Goal: Check status: Check status

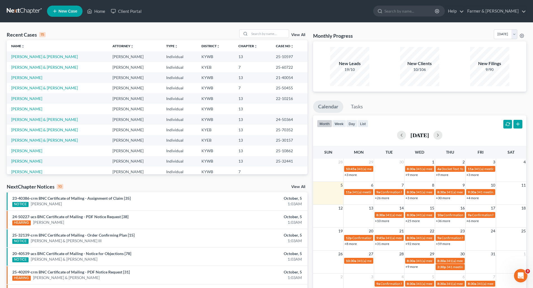
click at [299, 37] on div "View All" at bounding box center [273, 33] width 68 height 9
click at [298, 36] on link "View All" at bounding box center [298, 35] width 14 height 4
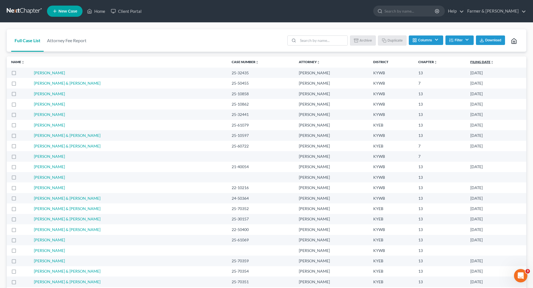
click at [470, 63] on link "Filing Date unfold_more expand_more expand_less" at bounding box center [482, 62] width 24 height 4
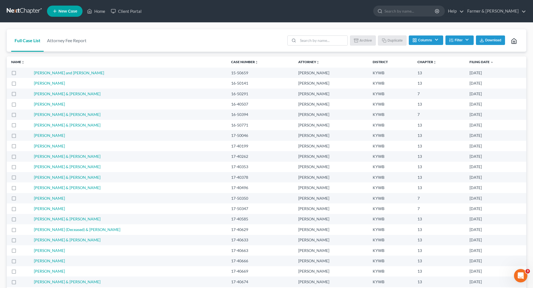
click at [469, 63] on link "Filing Date unfold_more expand_more expand_less" at bounding box center [481, 62] width 24 height 4
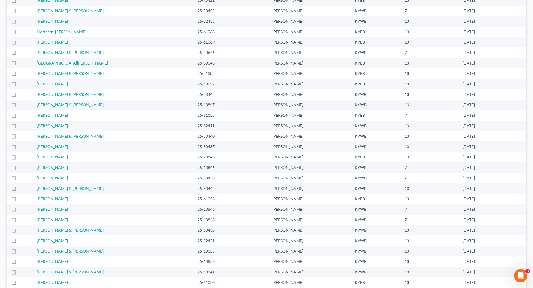
scroll to position [122, 0]
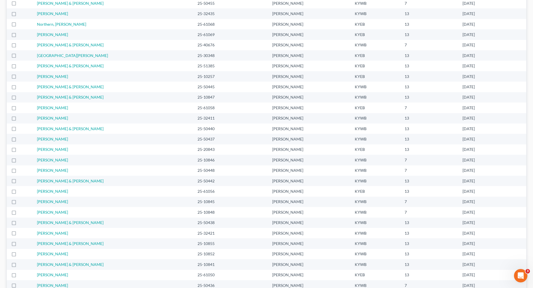
drag, startPoint x: 34, startPoint y: 55, endPoint x: 497, endPoint y: 255, distance: 504.6
click at [497, 255] on div "Full Case List Attorney Fee Report Batch Download Archive Un-archive Duplicate …" at bounding box center [267, 198] width 520 height 582
copy table "Name unfold_more expand_more expand_less Area of Law unfold_more expand_more ex…"
click at [46, 255] on link "Jacks, Sutton" at bounding box center [52, 254] width 31 height 5
click at [46, 243] on link "Garcia, Tulio & Pacheco, Sindya" at bounding box center [70, 243] width 67 height 5
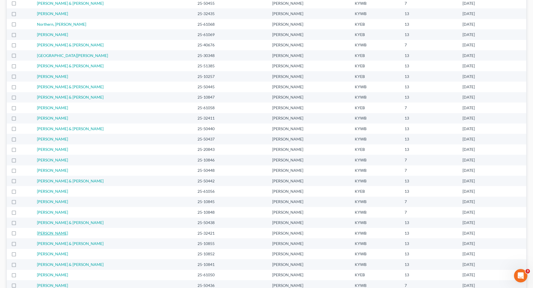
click at [44, 233] on link "Taylor, Brian" at bounding box center [52, 233] width 31 height 5
click at [43, 223] on link "Denton, Joshua & Jessica" at bounding box center [70, 222] width 67 height 5
click at [43, 213] on link "Radford, Demeri" at bounding box center [52, 212] width 31 height 5
click at [44, 202] on link "Whitaker, Angela" at bounding box center [52, 201] width 31 height 5
click at [43, 193] on link "Prater, Mary" at bounding box center [52, 191] width 31 height 5
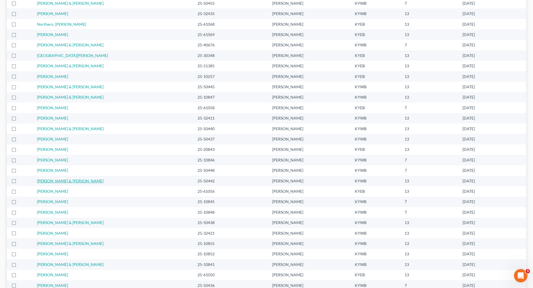
click at [43, 180] on link "Keith, Clayton & Amber" at bounding box center [70, 181] width 67 height 5
click at [42, 171] on link "Tanner, Adam" at bounding box center [52, 170] width 31 height 5
click at [42, 160] on link "Johnson, Robbie" at bounding box center [52, 160] width 31 height 5
click at [44, 150] on link "Thomas, Nikki" at bounding box center [52, 149] width 31 height 5
click at [44, 138] on link "Kirk, Jennifer" at bounding box center [52, 139] width 31 height 5
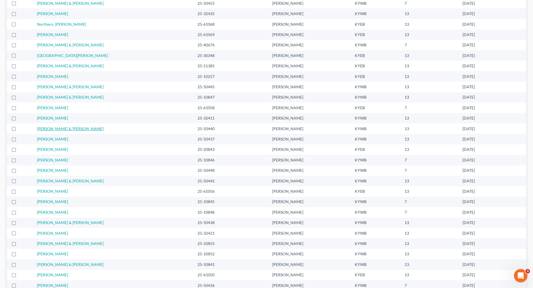
click at [44, 129] on link "Wood, Randi & Matthew" at bounding box center [70, 128] width 67 height 5
click at [45, 118] on link "Ross, Dominic" at bounding box center [52, 118] width 31 height 5
click at [42, 107] on link "Haines, Jacob" at bounding box center [52, 107] width 31 height 5
click at [43, 96] on link "Geralds, Bryan & Sara" at bounding box center [70, 97] width 67 height 5
click at [43, 85] on link "Dowdy, Kaitlyn & Alec" at bounding box center [70, 86] width 67 height 5
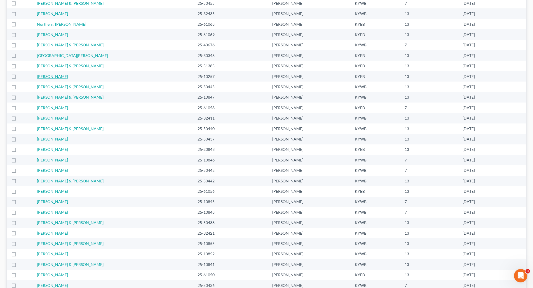
click at [44, 77] on link "Hinton, Cassie" at bounding box center [52, 76] width 31 height 5
click at [43, 66] on link "Manzo, Marcos & Kathy" at bounding box center [70, 66] width 67 height 5
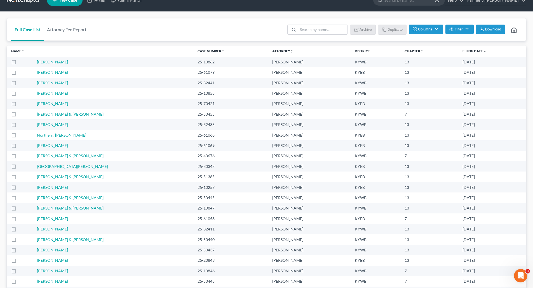
scroll to position [0, 0]
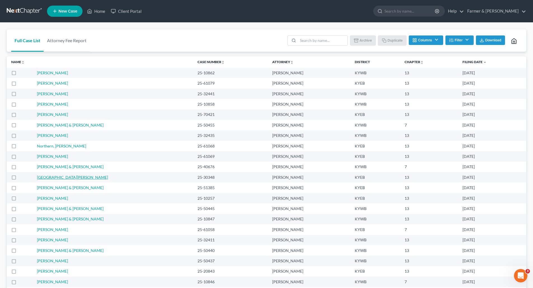
click at [46, 178] on link "Napier, Lacy" at bounding box center [72, 177] width 71 height 5
click at [45, 167] on link "Hatfield, Mark & MaKayla" at bounding box center [70, 167] width 67 height 5
click at [43, 155] on link "West, Tony" at bounding box center [52, 156] width 31 height 5
click at [44, 147] on link "Northern, Tara" at bounding box center [61, 146] width 49 height 5
click at [43, 136] on link "Jacobs, David" at bounding box center [52, 135] width 31 height 5
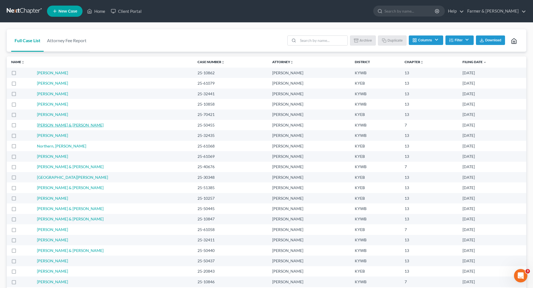
click at [44, 124] on link "Thompson, Christopher & Jessica" at bounding box center [70, 125] width 67 height 5
click at [45, 113] on link "Gooslin, Christopher" at bounding box center [52, 114] width 31 height 5
click at [43, 106] on link "Daugherty, Tabitha" at bounding box center [52, 104] width 31 height 5
click at [42, 92] on link "Rudolph, Gillchrist" at bounding box center [52, 93] width 31 height 5
click at [43, 83] on link "Hardy, Merle" at bounding box center [52, 83] width 31 height 5
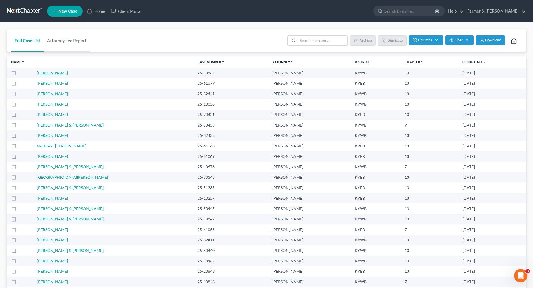
click at [43, 73] on link "Lee, John" at bounding box center [52, 73] width 31 height 5
click at [7, 10] on link at bounding box center [25, 11] width 36 height 10
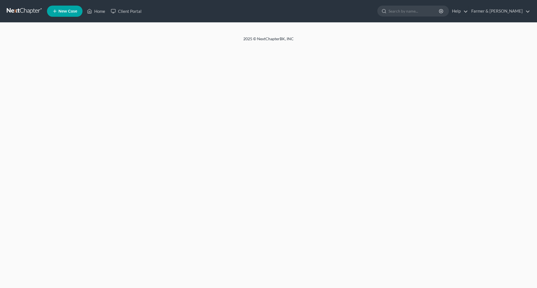
select select "3"
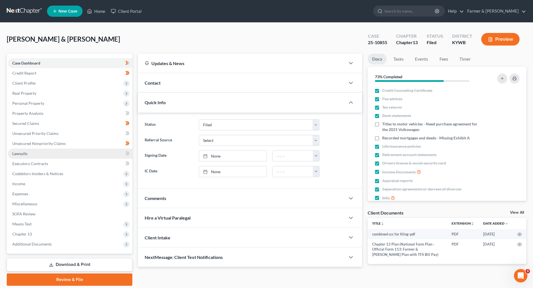
click at [26, 153] on span "Lawsuits" at bounding box center [19, 153] width 15 height 5
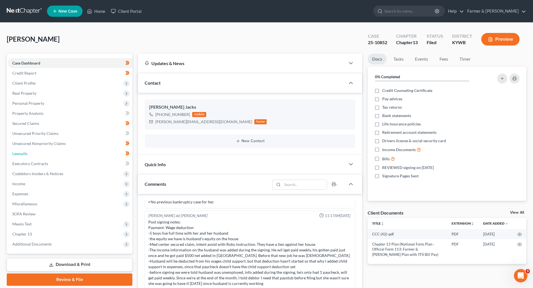
drag, startPoint x: 20, startPoint y: 157, endPoint x: 5, endPoint y: 157, distance: 15.4
click at [20, 157] on link "Lawsuits" at bounding box center [70, 154] width 125 height 10
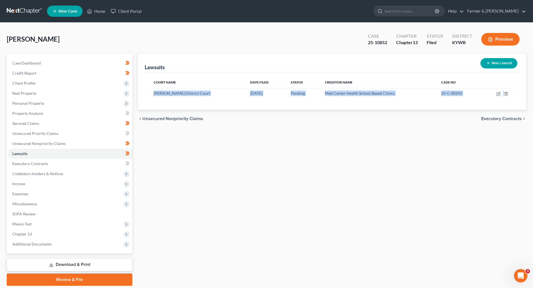
drag, startPoint x: 154, startPoint y: 94, endPoint x: 221, endPoint y: 129, distance: 75.7
click at [221, 129] on div "Lawsuits New Lawsuit Court Name Date Filed Status Creditor Name Case No Logan D…" at bounding box center [332, 170] width 394 height 233
copy ui-view "Logan District Court 05/06/2025 Pending Med Center Health School Based Clinics …"
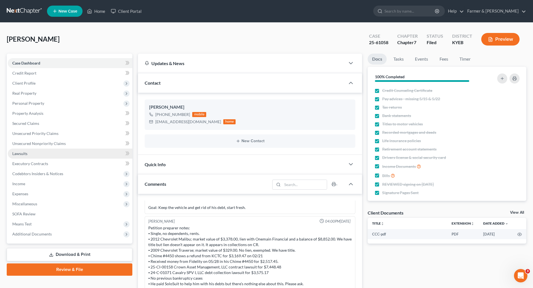
click at [15, 155] on span "Lawsuits" at bounding box center [19, 153] width 15 height 5
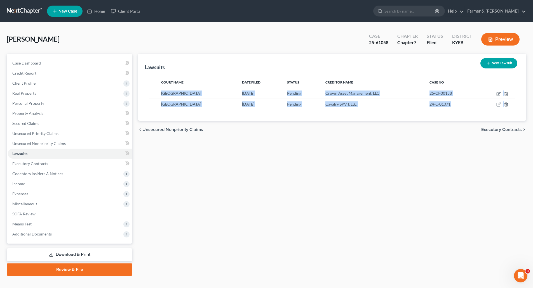
drag, startPoint x: 162, startPoint y: 93, endPoint x: 269, endPoint y: 123, distance: 110.9
click at [269, 123] on ui-view "Lawsuits New Lawsuit Court Name Date Filed Status Creditor Name Case No Laurel …" at bounding box center [332, 96] width 388 height 85
copy ui-view "Laurel Circuit Court 02/24/2025 Pending Crown Asset Management, LLC 25-CI-00158…"
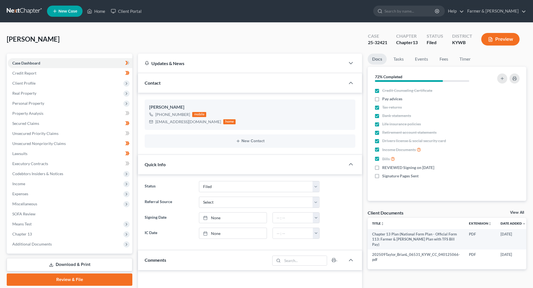
select select "3"
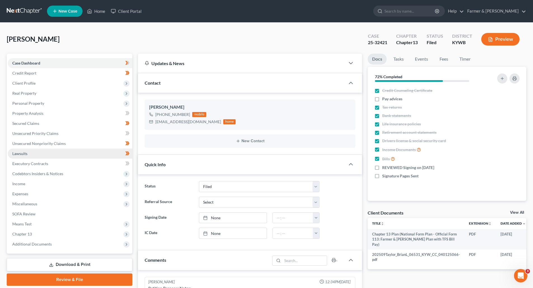
click at [24, 153] on span "Lawsuits" at bounding box center [19, 153] width 15 height 5
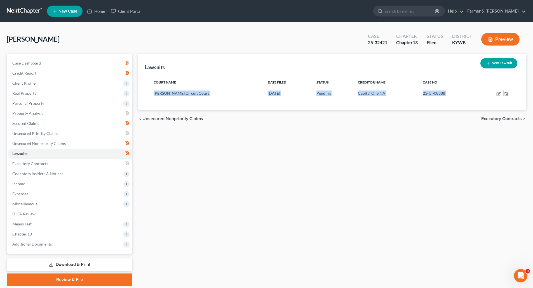
drag, startPoint x: 154, startPoint y: 93, endPoint x: 225, endPoint y: 138, distance: 84.2
click at [225, 138] on div "Lawsuits New Lawsuit Court Name Date Filed Status Creditor Name Case No Hardin …" at bounding box center [332, 170] width 394 height 233
copy ui-view "Hardin Circuit Court 05/13/2025 Pending Capital One NA 25-CI-00888 chevron_left…"
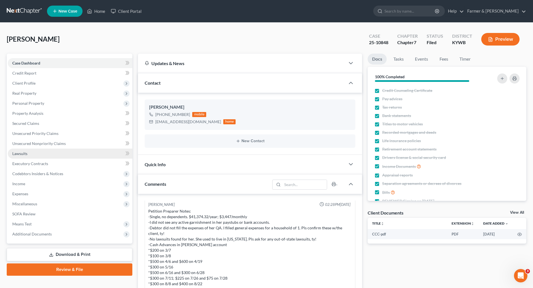
click at [20, 154] on span "Lawsuits" at bounding box center [19, 153] width 15 height 5
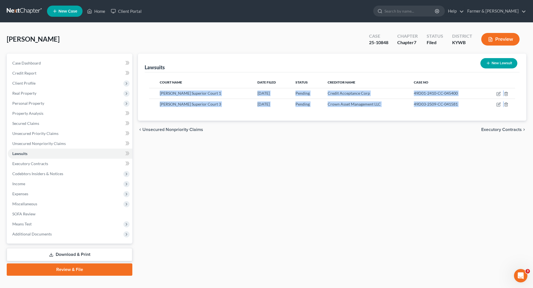
drag, startPoint x: 161, startPoint y: 93, endPoint x: 301, endPoint y: 142, distance: 148.7
click at [301, 142] on div "Lawsuits New Lawsuit Court Name Date Filed Status Creditor Name Case No Marion …" at bounding box center [332, 165] width 394 height 222
copy ui-view "Marion Superior Court 1 09/16/2025 Pending Credit Acceptance Corp 49D01-2410-CC…"
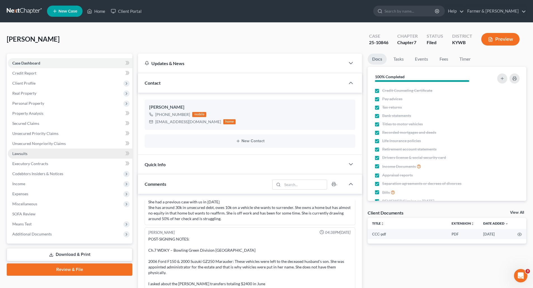
click at [20, 151] on span "Lawsuits" at bounding box center [19, 153] width 15 height 5
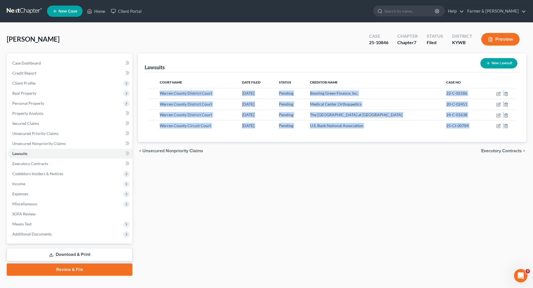
drag, startPoint x: 160, startPoint y: 93, endPoint x: 349, endPoint y: 160, distance: 200.5
click at [349, 160] on ui-view "Lawsuits New Lawsuit Court Name Date Filed Status Creditor Name Case No Warren …" at bounding box center [332, 107] width 388 height 107
copy ui-view "Warren County District Court 09/16/2022 Pending Bowling Green Finance, Inc. 22-…"
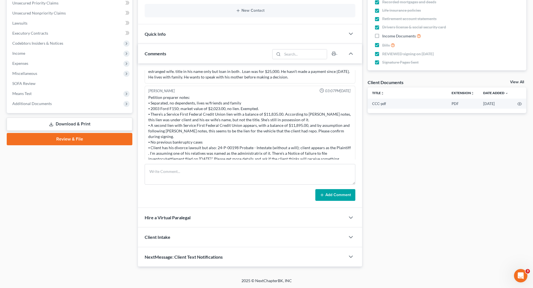
scroll to position [19, 0]
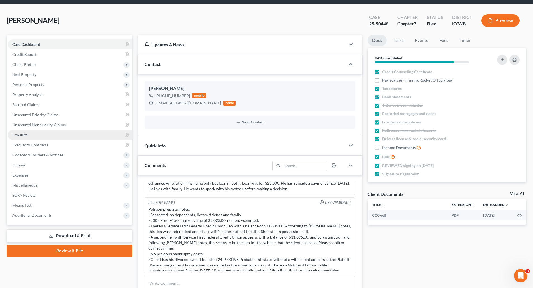
click at [19, 134] on span "Lawsuits" at bounding box center [19, 135] width 15 height 5
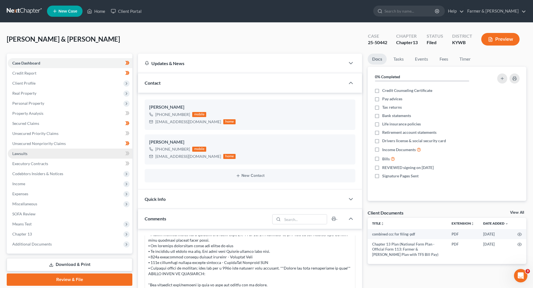
click at [28, 151] on link "Lawsuits" at bounding box center [70, 154] width 125 height 10
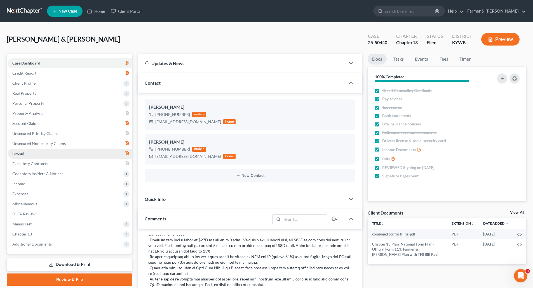
click at [27, 154] on span "Lawsuits" at bounding box center [19, 153] width 15 height 5
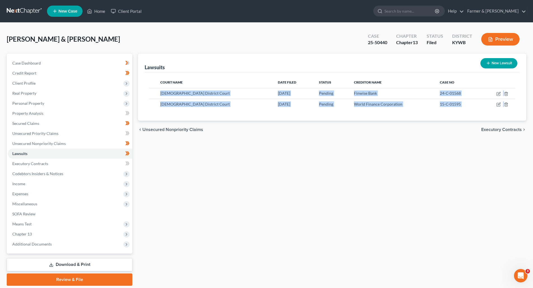
drag, startPoint x: 162, startPoint y: 93, endPoint x: 182, endPoint y: 131, distance: 42.9
click at [182, 131] on ui-view "Lawsuits New Lawsuit Court Name Date Filed Status Creditor Name Case No Christi…" at bounding box center [332, 96] width 388 height 85
copy ui-view "Christian District Court 10/18/2024 Pending Finwise Bank 24-C-01568 Christian D…"
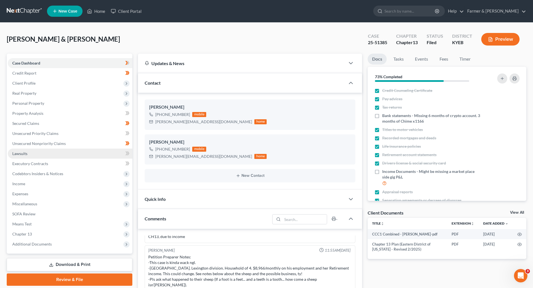
click at [32, 150] on link "Lawsuits" at bounding box center [70, 154] width 125 height 10
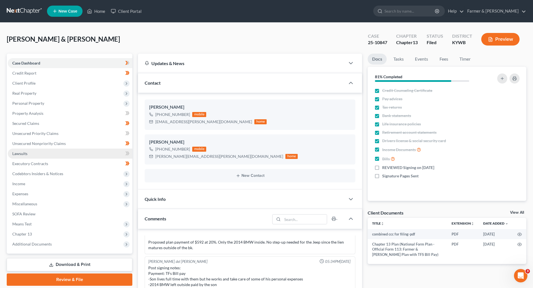
click at [13, 157] on link "Lawsuits" at bounding box center [70, 154] width 125 height 10
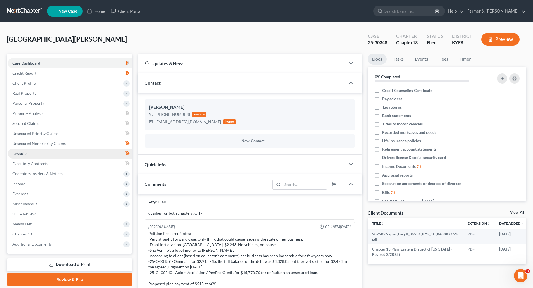
click at [18, 152] on span "Lawsuits" at bounding box center [19, 153] width 15 height 5
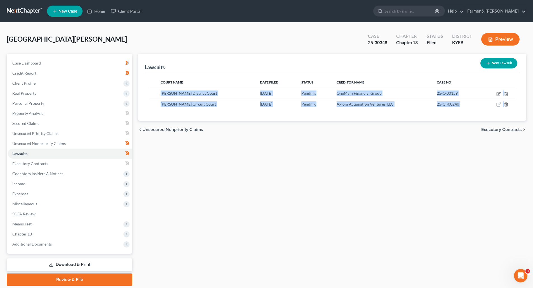
drag, startPoint x: 161, startPoint y: 94, endPoint x: 222, endPoint y: 142, distance: 77.3
click at [222, 142] on div "Lawsuits New Lawsuit Court Name Date Filed Status Creditor Name Case No Anderso…" at bounding box center [332, 170] width 394 height 233
copy ui-view "Anderson District Court 04/23/2025 Pending OneMain Financial Group 25-C-00159 A…"
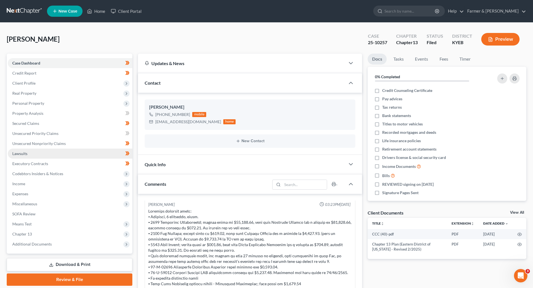
click at [19, 156] on span "Lawsuits" at bounding box center [19, 153] width 15 height 5
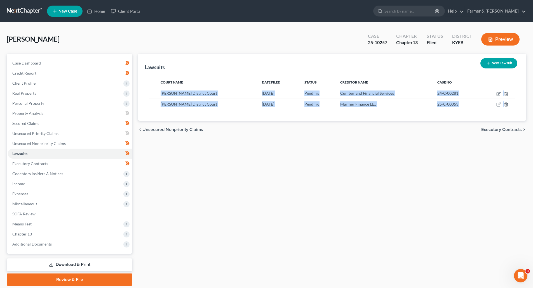
drag, startPoint x: 161, startPoint y: 93, endPoint x: 311, endPoint y: 149, distance: 159.6
click at [311, 149] on div "Lawsuits New Lawsuit Court Name Date Filed Status Creditor Name Case No Carter …" at bounding box center [332, 170] width 394 height 233
copy ui-view "Carter District Court 08/13/2024 Pending Cumberland Financial Services 24-C-002…"
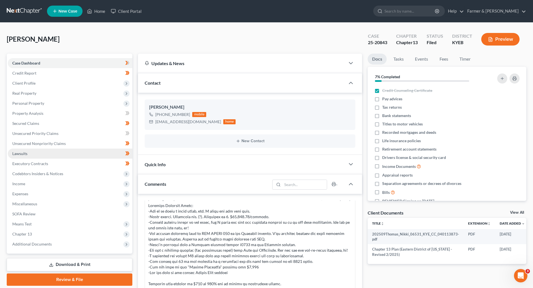
click at [17, 157] on link "Lawsuits" at bounding box center [70, 154] width 125 height 10
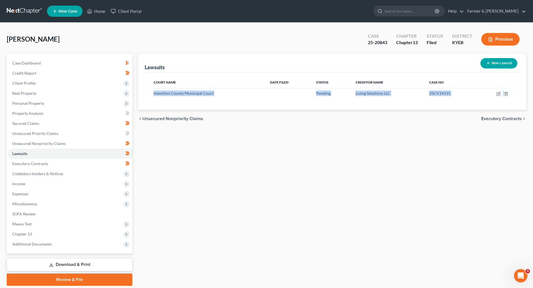
drag, startPoint x: 155, startPoint y: 93, endPoint x: 203, endPoint y: 124, distance: 57.0
click at [203, 123] on ui-view "Lawsuits New Lawsuit Court Name Date Filed Status Creditor Name Case No Hamilto…" at bounding box center [332, 91] width 388 height 74
copy ui-view "Hamilton County Municipal Court Pending Living Solutions LLC 25CV14115 chevron_…"
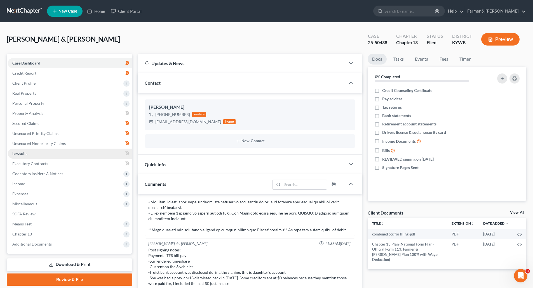
click at [15, 154] on span "Lawsuits" at bounding box center [19, 153] width 15 height 5
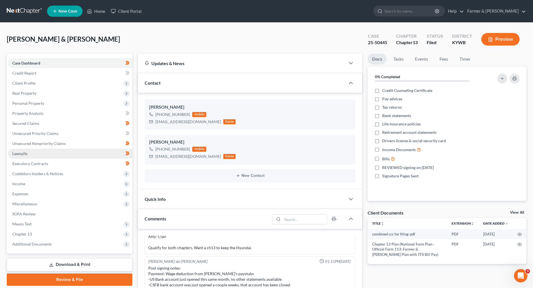
click at [22, 154] on span "Lawsuits" at bounding box center [19, 153] width 15 height 5
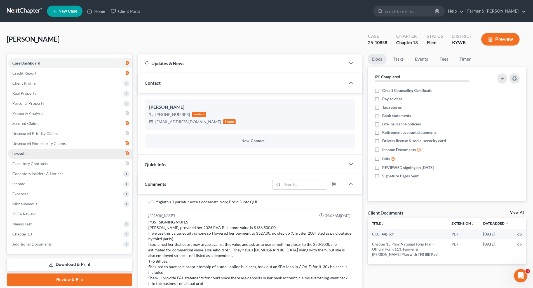
click at [21, 155] on span "Lawsuits" at bounding box center [19, 153] width 15 height 5
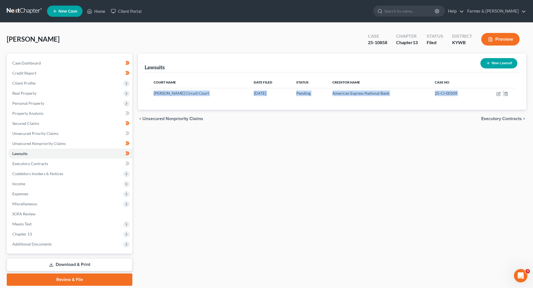
drag, startPoint x: 154, startPoint y: 92, endPoint x: 288, endPoint y: 125, distance: 137.6
click at [288, 125] on ui-view "Lawsuits New Lawsuit Court Name Date Filed Status Creditor Name Case No Butler …" at bounding box center [332, 91] width 388 height 74
copy ui-view "Butler Circuit Court 07/18/2025 Pending American Express National Bank 25-CI-00…"
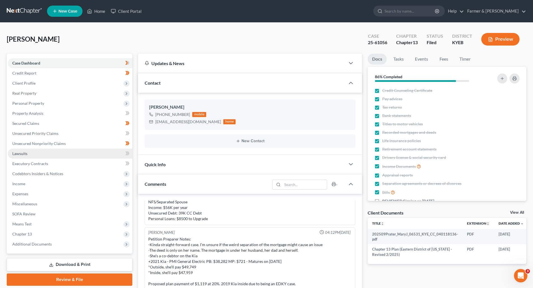
click at [31, 154] on link "Lawsuits" at bounding box center [70, 154] width 125 height 10
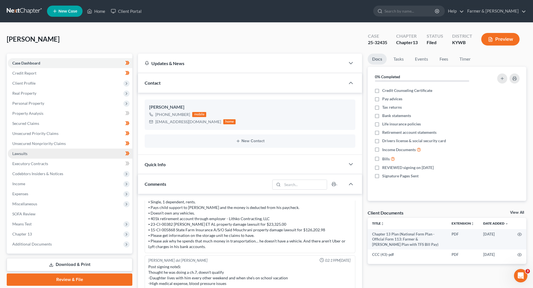
click at [18, 156] on span "Lawsuits" at bounding box center [19, 153] width 15 height 5
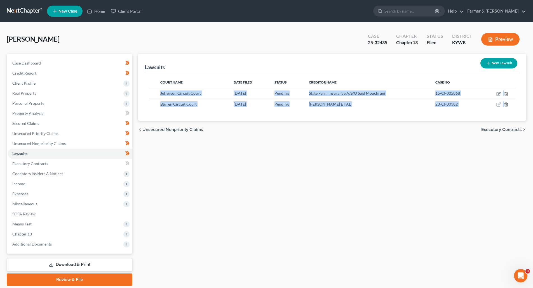
drag, startPoint x: 161, startPoint y: 94, endPoint x: 212, endPoint y: 129, distance: 62.2
click at [212, 129] on ui-view "Lawsuits New Lawsuit Court Name Date Filed Status Creditor Name Case No Jeffers…" at bounding box center [332, 96] width 388 height 85
copy ui-view "Jefferson Circuit Court 11/19/2015 Pending State Farm Insurance A/S/O Said Mouc…"
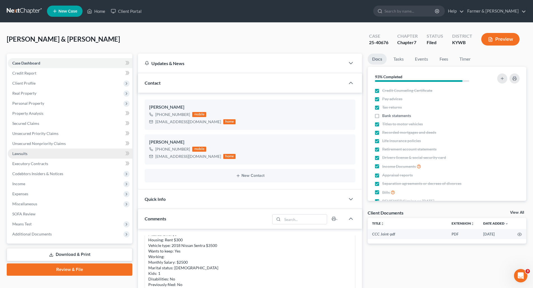
click at [22, 153] on span "Lawsuits" at bounding box center [19, 153] width 15 height 5
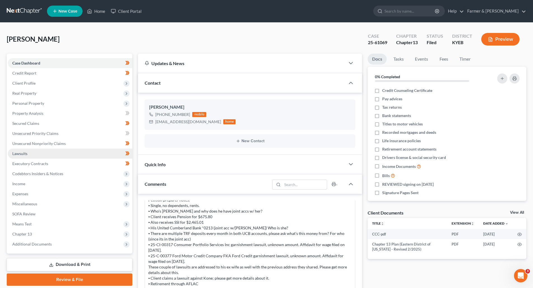
click at [26, 154] on span "Lawsuits" at bounding box center [19, 153] width 15 height 5
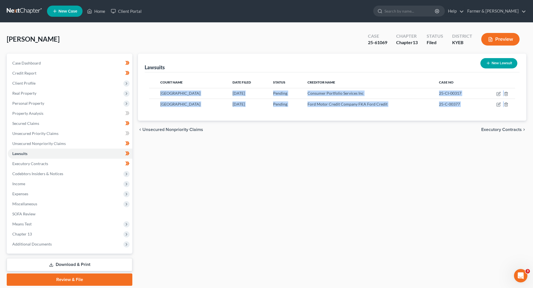
drag, startPoint x: 160, startPoint y: 93, endPoint x: 200, endPoint y: 125, distance: 50.9
click at [200, 125] on ui-view "Lawsuits New Lawsuit Court Name Date Filed Status Creditor Name Case No Pulaski…" at bounding box center [332, 96] width 388 height 85
copy ui-view "Pulaski Circuit Court 04/07/2025 Pending Consumer Portfolio Services Inc 25-CI-…"
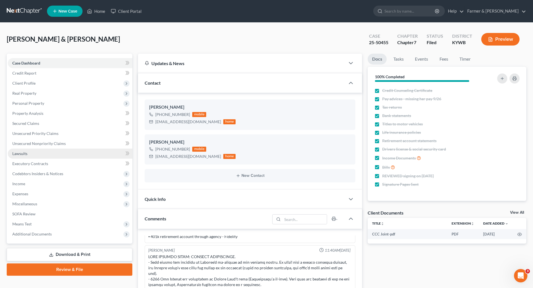
click at [25, 152] on span "Lawsuits" at bounding box center [19, 153] width 15 height 5
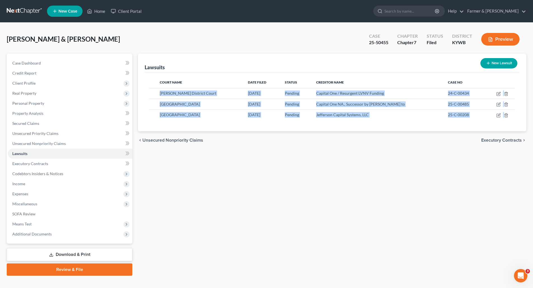
drag, startPoint x: 161, startPoint y: 95, endPoint x: 243, endPoint y: 166, distance: 108.9
click at [243, 166] on div "Lawsuits New Lawsuit Court Name Date Filed Status Creditor Name Case No Marshal…" at bounding box center [332, 165] width 394 height 222
copy ui-view "Marshall District Court 12/16/2024 Pending Capital One / Resurgent LVNV Funding…"
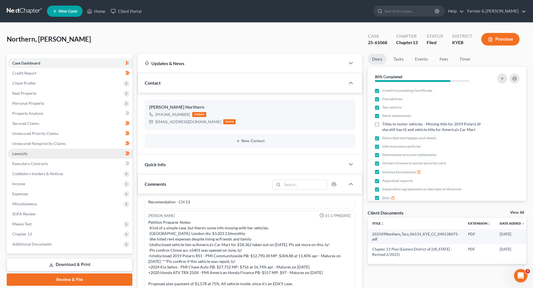
click at [37, 154] on link "Lawsuits" at bounding box center [70, 154] width 125 height 10
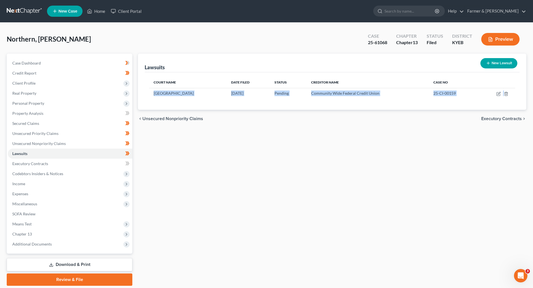
drag, startPoint x: 155, startPoint y: 95, endPoint x: 196, endPoint y: 128, distance: 52.9
click at [196, 128] on div "Lawsuits New Lawsuit Court Name Date Filed Status Creditor Name Case No Rockcas…" at bounding box center [332, 170] width 394 height 233
copy ui-view "Rockcastle County Circuit Court 07/10/2025 Pending Community Wide Federal Credi…"
click at [23, 65] on span "Case Dashboard" at bounding box center [26, 63] width 29 height 5
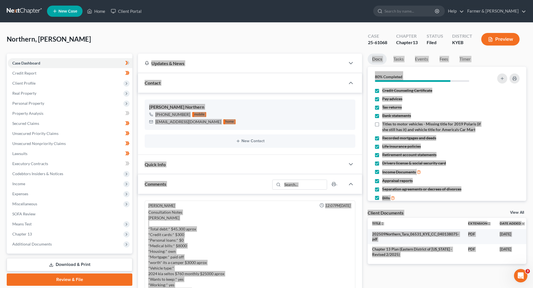
scroll to position [139, 0]
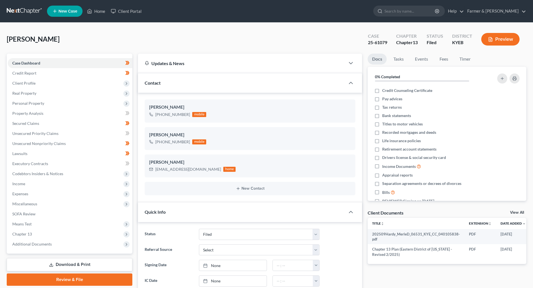
select select "3"
click at [18, 156] on span "Lawsuits" at bounding box center [19, 153] width 15 height 5
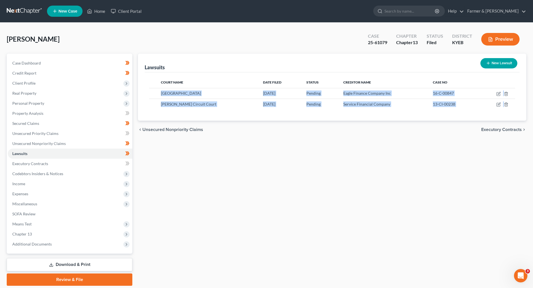
drag, startPoint x: 162, startPoint y: 94, endPoint x: 246, endPoint y: 123, distance: 89.2
click at [246, 123] on ui-view "Lawsuits New Lawsuit Court Name Date Filed Status Creditor Name Case No Pulaski…" at bounding box center [332, 96] width 388 height 85
copy ui-view "Pulaski District Court 08/16/2016 Pending Eagle Finance Company Inc 16-C-00847 …"
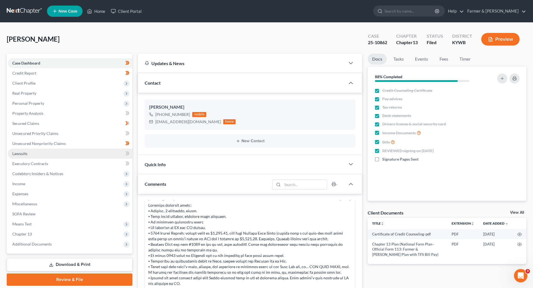
drag, startPoint x: 22, startPoint y: 154, endPoint x: 32, endPoint y: 154, distance: 9.5
click at [22, 154] on span "Lawsuits" at bounding box center [19, 153] width 15 height 5
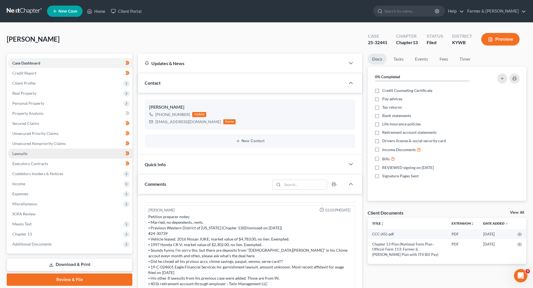
click at [19, 154] on span "Lawsuits" at bounding box center [19, 153] width 15 height 5
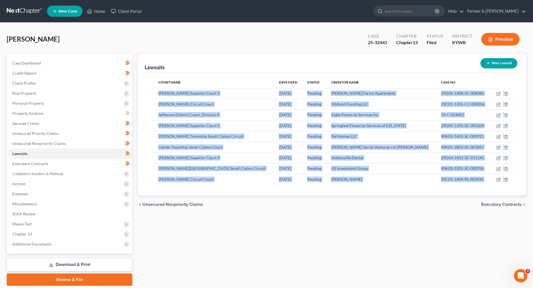
drag, startPoint x: 160, startPoint y: 93, endPoint x: 405, endPoint y: 203, distance: 268.7
click at [405, 203] on ui-view "Lawsuits New Lawsuit Court Name Date Filed Status Creditor Name Case No [PERSON…" at bounding box center [332, 134] width 388 height 160
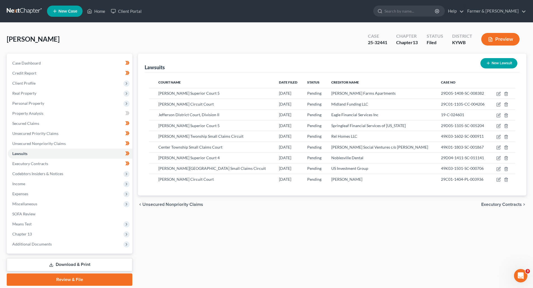
click at [140, 111] on div "Lawsuits New Lawsuit Court Name Date Filed Status Creditor Name Case No [PERSON…" at bounding box center [332, 125] width 388 height 142
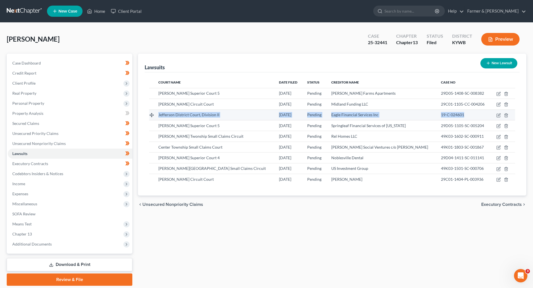
drag, startPoint x: 159, startPoint y: 114, endPoint x: 473, endPoint y: 112, distance: 313.6
click at [473, 112] on tr "Jefferson District Court, Division II [DATE] Pending Eagle Financial Services I…" at bounding box center [332, 115] width 366 height 11
copy tr "Jefferson District Court, Division II [DATE] Pending Eagle Financial Services I…"
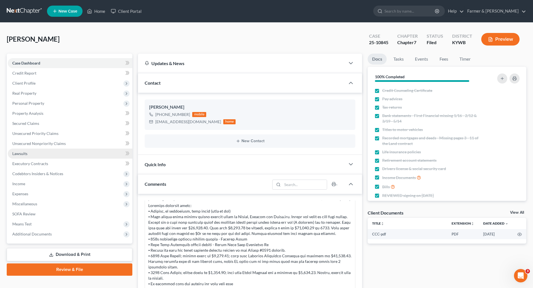
click at [25, 152] on span "Lawsuits" at bounding box center [19, 153] width 15 height 5
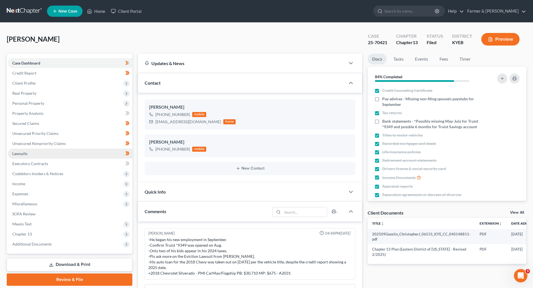
click at [23, 155] on span "Lawsuits" at bounding box center [19, 153] width 15 height 5
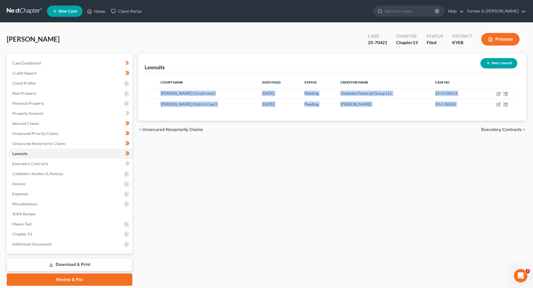
drag, startPoint x: 161, startPoint y: 93, endPoint x: 299, endPoint y: 123, distance: 140.9
click at [299, 123] on ui-view "Lawsuits New Lawsuit Court Name Date Filed Status Creditor Name Case No Floyd C…" at bounding box center [332, 96] width 388 height 85
copy ui-view "Floyd Circuit court 03/22/2022 Pending Onemain Financial Group LLC 22-CI-00131 …"
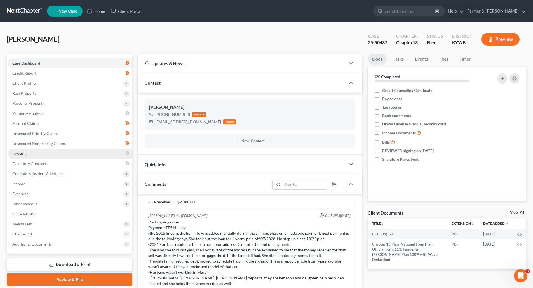
click at [18, 153] on span "Lawsuits" at bounding box center [19, 153] width 15 height 5
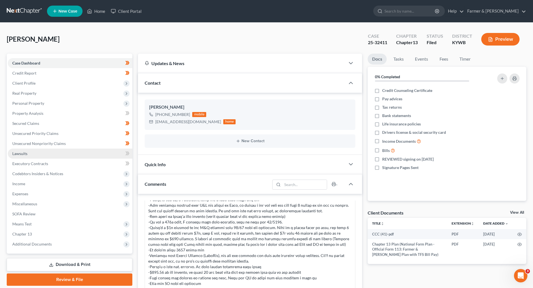
click at [21, 154] on span "Lawsuits" at bounding box center [19, 153] width 15 height 5
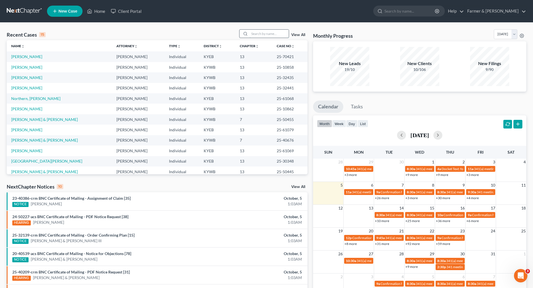
click at [267, 35] on input "search" at bounding box center [269, 34] width 39 height 8
paste input "25-50283"
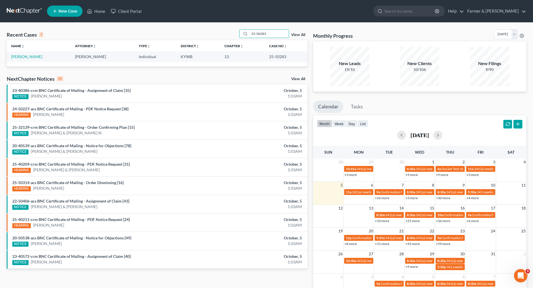
type input "25-50283"
click at [33, 56] on link "[PERSON_NAME]" at bounding box center [26, 56] width 31 height 5
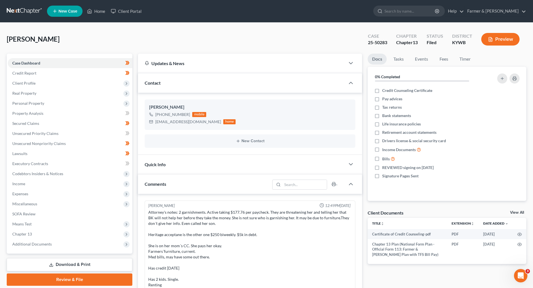
scroll to position [227, 0]
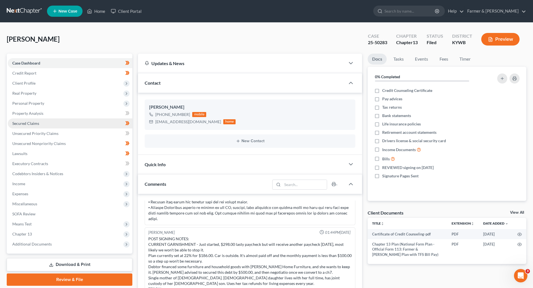
click at [20, 125] on span "Secured Claims" at bounding box center [25, 123] width 27 height 5
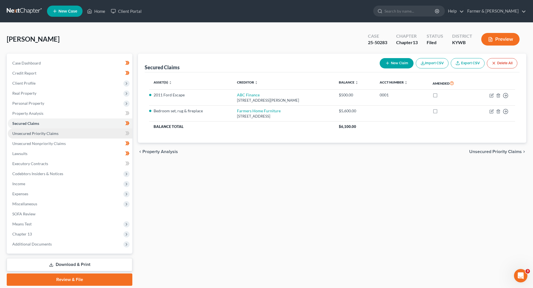
click at [29, 136] on span "Unsecured Priority Claims" at bounding box center [35, 133] width 46 height 5
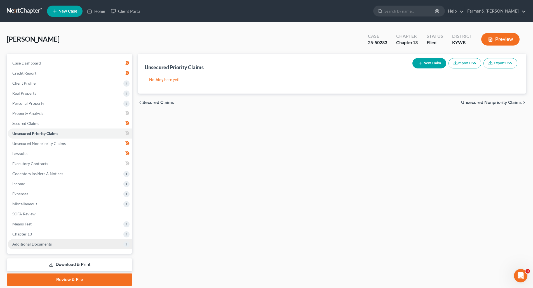
click at [27, 243] on span "Additional Documents" at bounding box center [31, 244] width 39 height 5
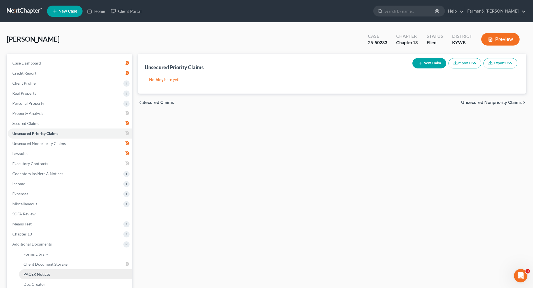
click at [31, 273] on span "PACER Notices" at bounding box center [37, 274] width 27 height 5
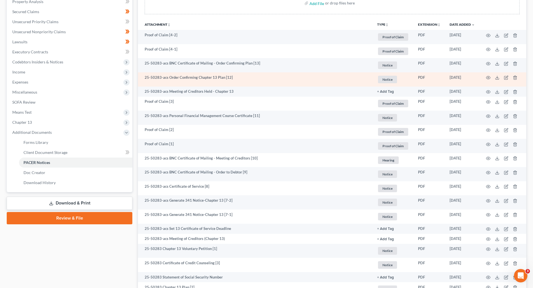
scroll to position [164, 0]
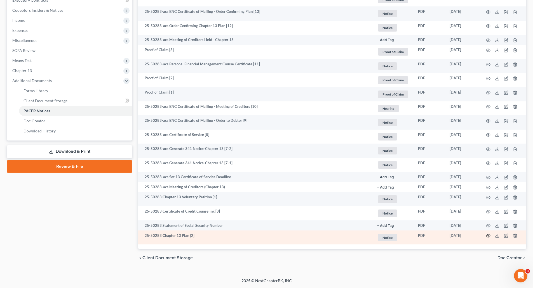
click at [488, 236] on icon "button" at bounding box center [488, 236] width 4 height 4
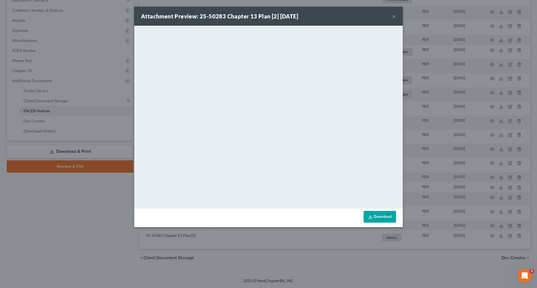
click at [395, 18] on button "×" at bounding box center [394, 16] width 4 height 7
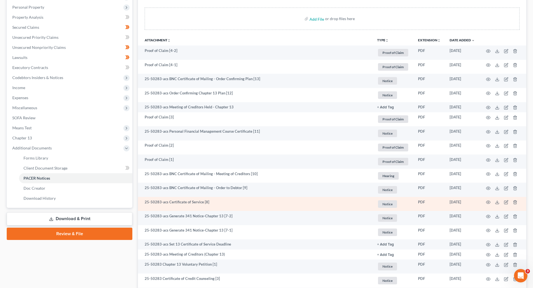
scroll to position [52, 0]
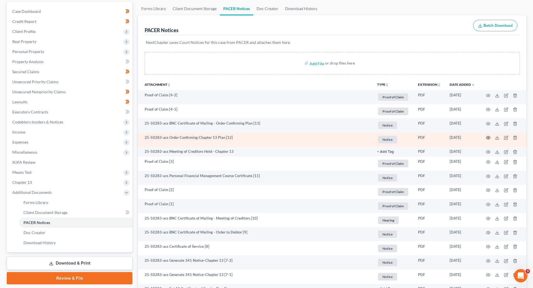
click at [489, 138] on icon "button" at bounding box center [488, 138] width 4 height 4
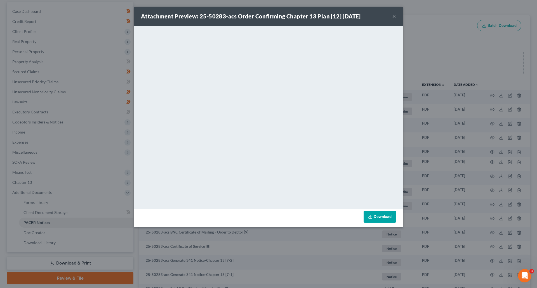
click at [393, 17] on button "×" at bounding box center [394, 16] width 4 height 7
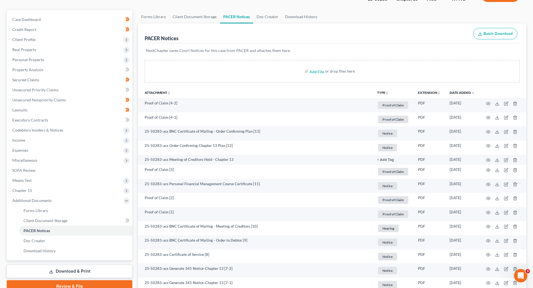
scroll to position [0, 0]
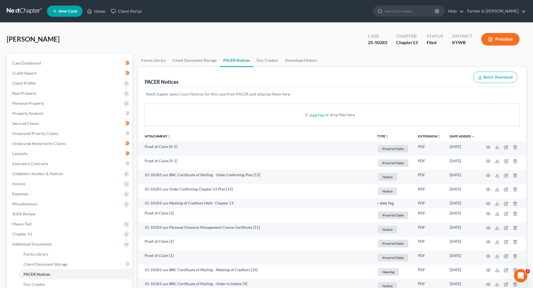
click at [21, 12] on link at bounding box center [25, 11] width 36 height 10
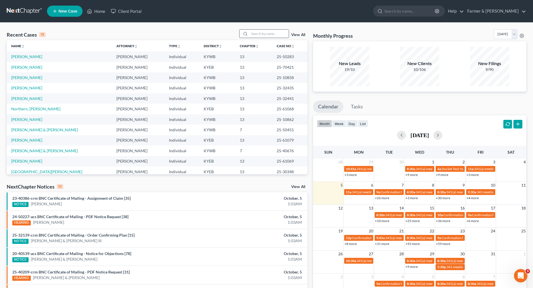
click at [266, 34] on input "search" at bounding box center [269, 34] width 39 height 8
paste input "25-10550"
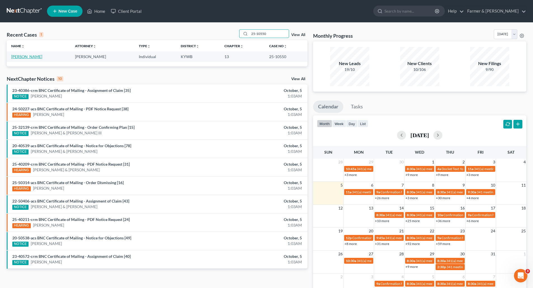
type input "25-10550"
click at [13, 57] on link "[PERSON_NAME]" at bounding box center [26, 56] width 31 height 5
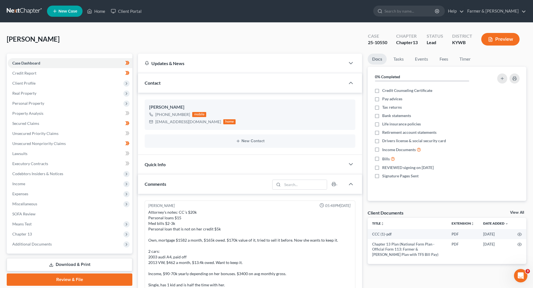
scroll to position [128, 0]
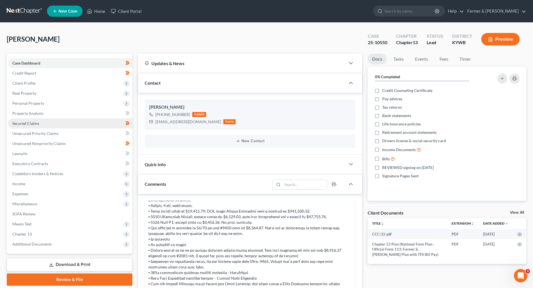
click at [23, 125] on span "Secured Claims" at bounding box center [25, 123] width 27 height 5
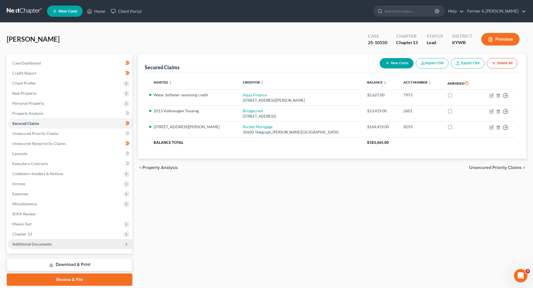
click at [32, 241] on span "Additional Documents" at bounding box center [70, 245] width 125 height 10
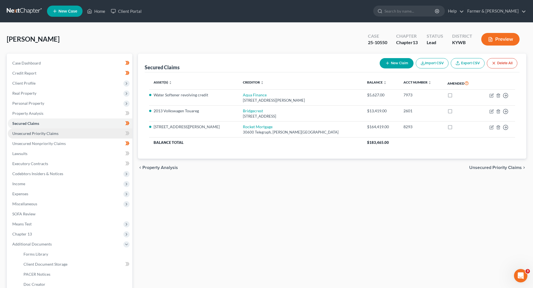
click at [28, 130] on link "Unsecured Priority Claims" at bounding box center [70, 134] width 125 height 10
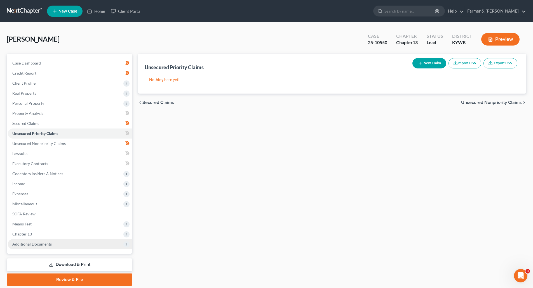
click at [31, 241] on span "Additional Documents" at bounding box center [70, 245] width 125 height 10
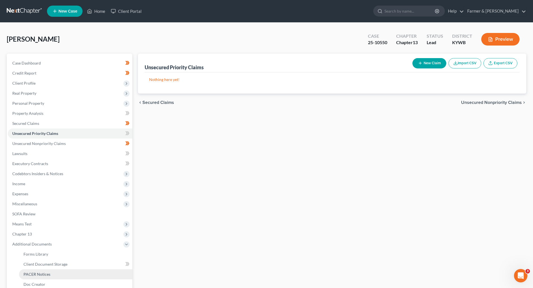
click at [27, 272] on span "PACER Notices" at bounding box center [37, 274] width 27 height 5
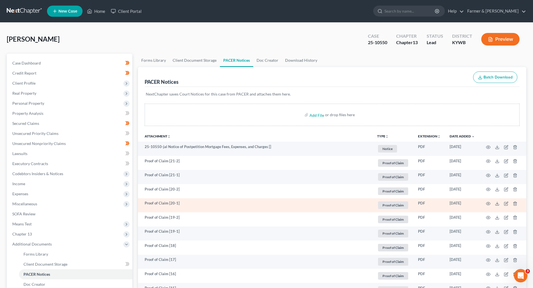
scroll to position [112, 0]
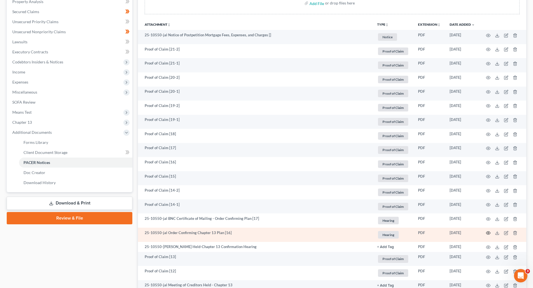
click at [487, 234] on icon "button" at bounding box center [488, 233] width 4 height 3
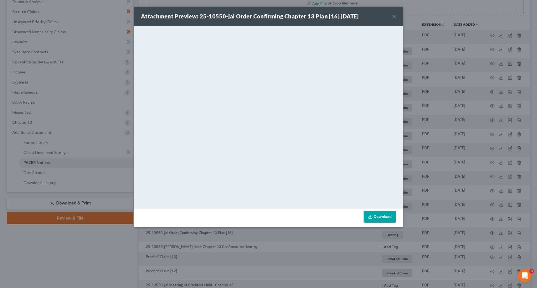
click at [394, 18] on button "×" at bounding box center [394, 16] width 4 height 7
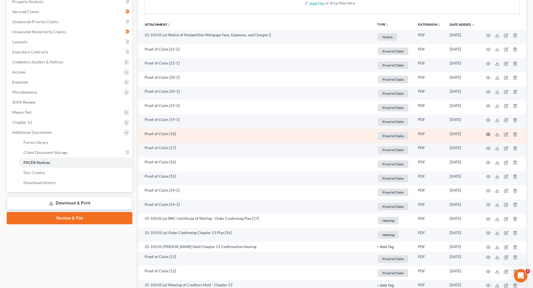
click at [489, 135] on circle "button" at bounding box center [488, 134] width 1 height 1
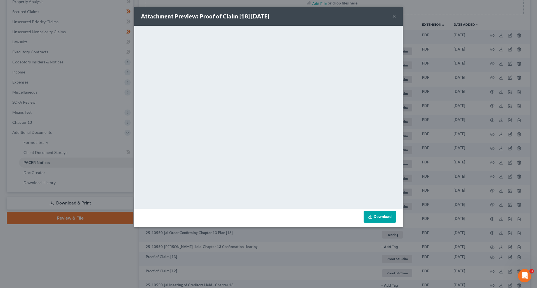
drag, startPoint x: 394, startPoint y: 17, endPoint x: 384, endPoint y: 0, distance: 19.7
click at [394, 17] on button "×" at bounding box center [394, 16] width 4 height 7
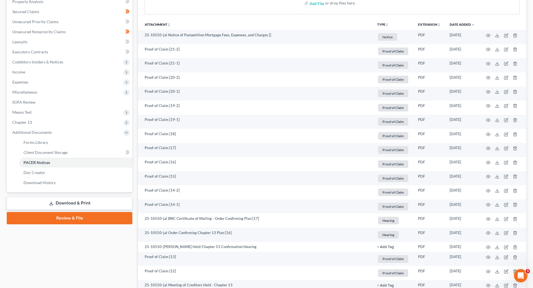
scroll to position [0, 0]
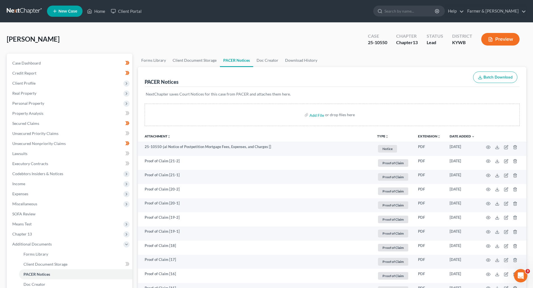
click at [18, 8] on link at bounding box center [25, 11] width 36 height 10
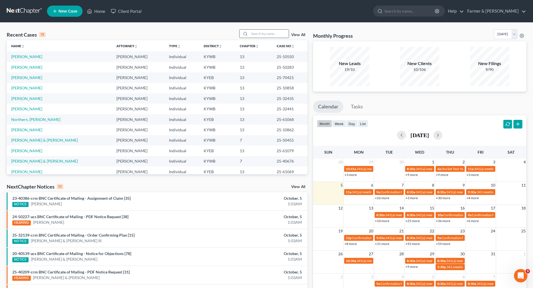
click at [275, 35] on input "search" at bounding box center [269, 34] width 39 height 8
paste input "25-10545"
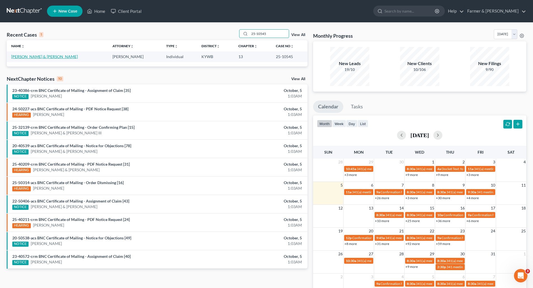
type input "25-10545"
click at [25, 58] on link "[PERSON_NAME] & [PERSON_NAME]" at bounding box center [44, 56] width 67 height 5
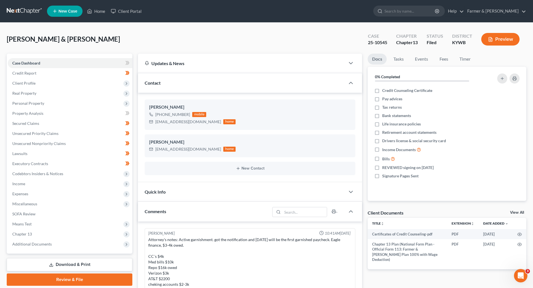
scroll to position [359, 0]
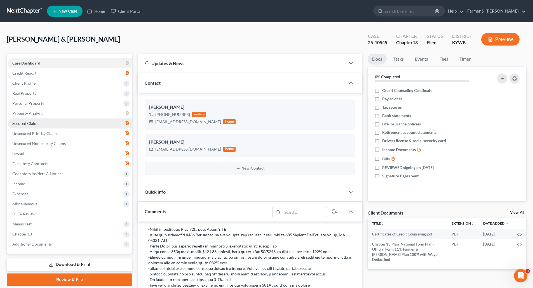
click at [31, 124] on span "Secured Claims" at bounding box center [25, 123] width 27 height 5
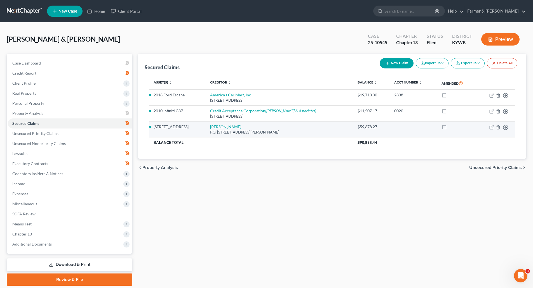
drag, startPoint x: 271, startPoint y: 133, endPoint x: 154, endPoint y: 126, distance: 116.6
click at [154, 126] on tr "465 Buck Self Road Jason Leroy Humphrey P.O. Box 507, Brandenburg, KY 40108 $59…" at bounding box center [332, 130] width 366 height 16
copy tr "465 Buck Self Road Jason Leroy Humphrey P.O. Box 507, Brandenburg, KY 40108"
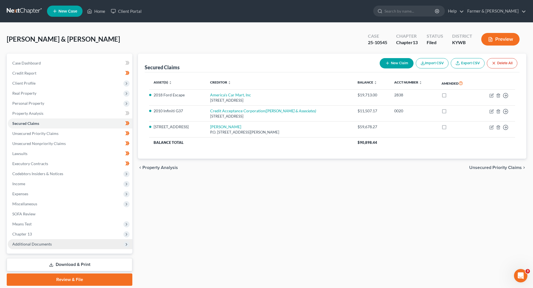
click at [34, 245] on span "Additional Documents" at bounding box center [31, 244] width 39 height 5
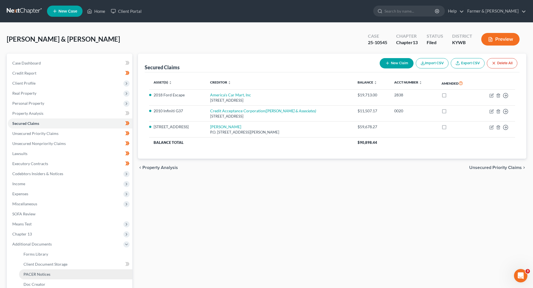
click at [32, 276] on span "PACER Notices" at bounding box center [37, 274] width 27 height 5
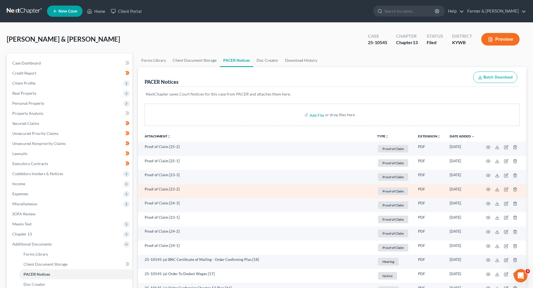
scroll to position [112, 0]
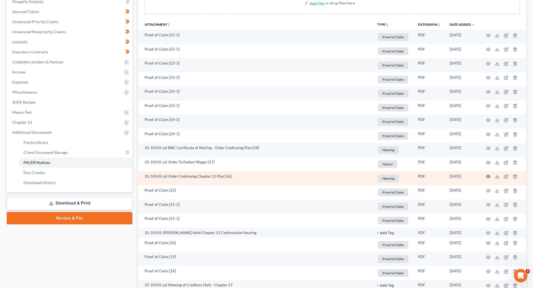
click at [487, 178] on icon "button" at bounding box center [488, 177] width 4 height 4
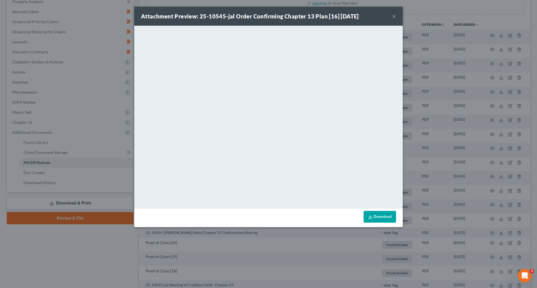
click at [393, 17] on button "×" at bounding box center [394, 16] width 4 height 7
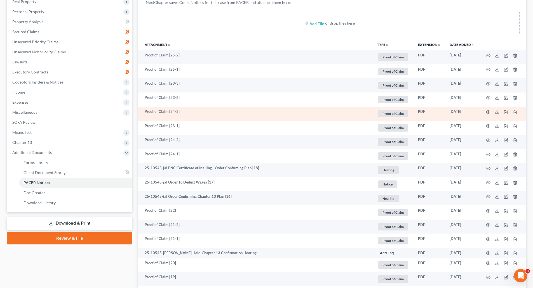
scroll to position [0, 0]
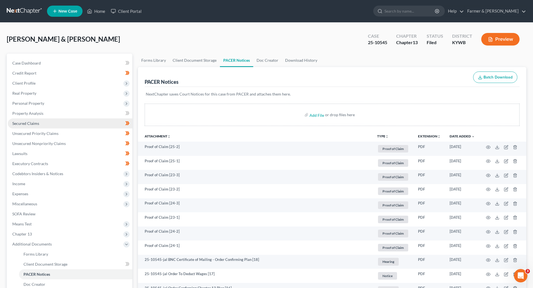
click at [35, 123] on span "Secured Claims" at bounding box center [25, 123] width 27 height 5
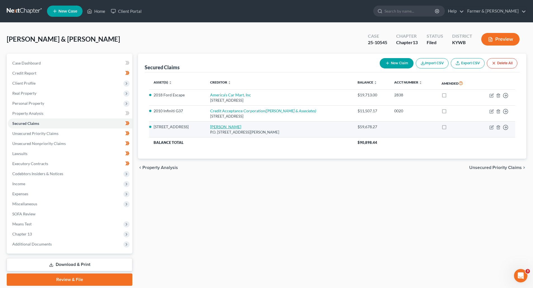
click at [215, 126] on link "Jason Leroy Humphrey" at bounding box center [225, 127] width 31 height 5
select select "18"
select select "4"
select select "2"
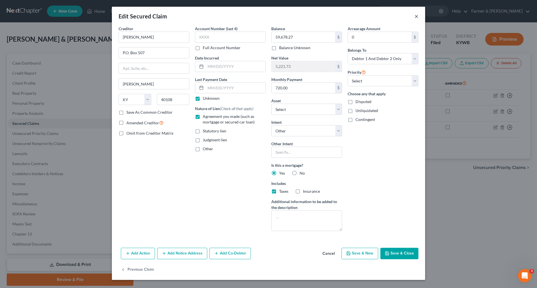
click at [418, 15] on button "×" at bounding box center [417, 16] width 4 height 7
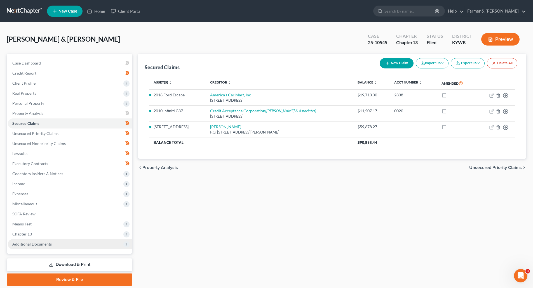
click at [37, 245] on span "Additional Documents" at bounding box center [31, 244] width 39 height 5
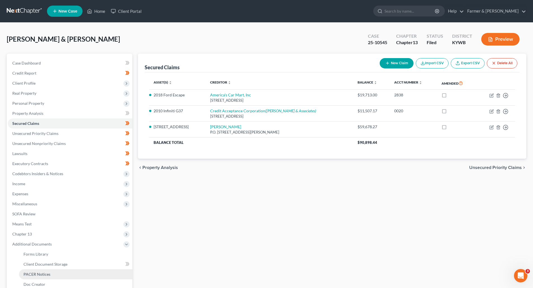
click at [37, 276] on span "PACER Notices" at bounding box center [37, 274] width 27 height 5
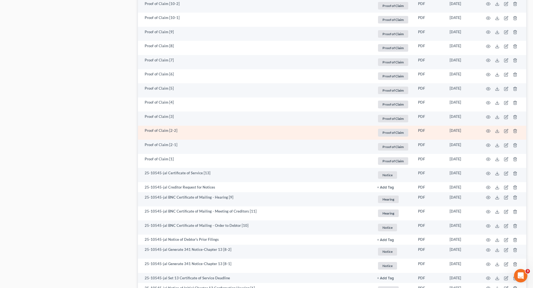
scroll to position [671, 0]
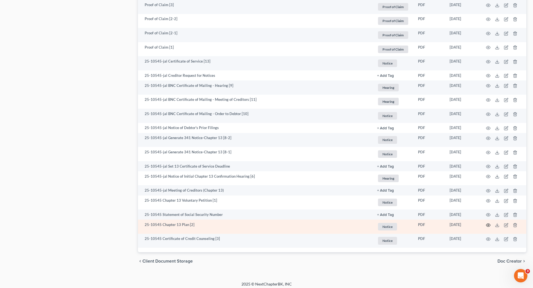
click at [488, 227] on icon "button" at bounding box center [488, 225] width 4 height 3
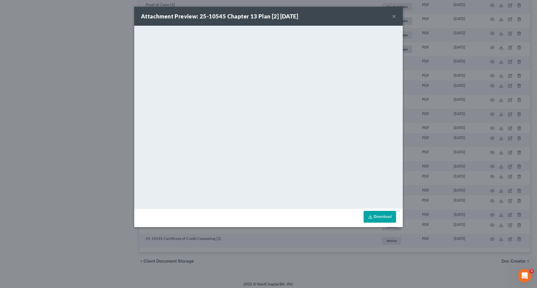
click at [394, 17] on button "×" at bounding box center [394, 16] width 4 height 7
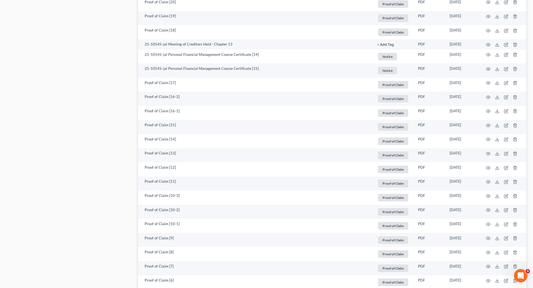
scroll to position [336, 0]
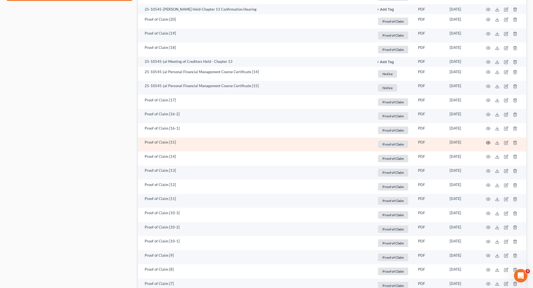
click at [489, 143] on icon "button" at bounding box center [488, 143] width 4 height 4
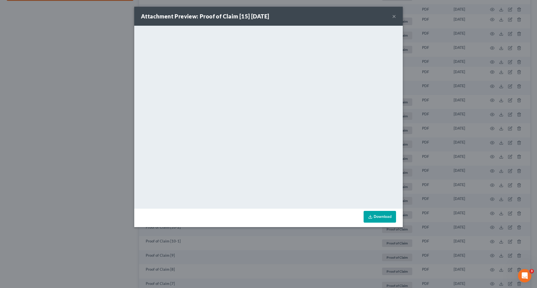
click at [395, 15] on button "×" at bounding box center [394, 16] width 4 height 7
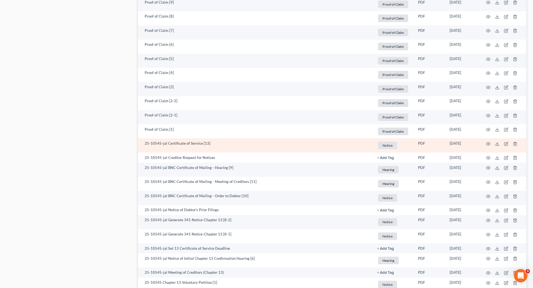
scroll to position [675, 0]
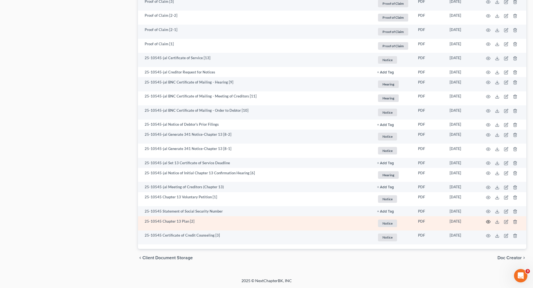
click at [488, 224] on icon "button" at bounding box center [488, 222] width 4 height 4
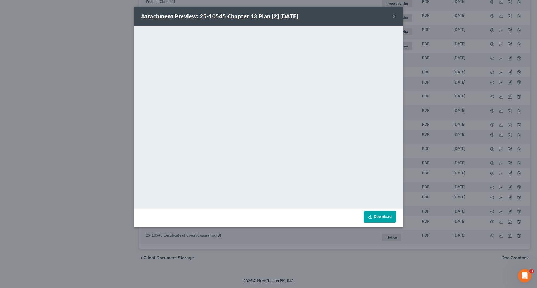
click at [392, 17] on div "Attachment Preview: 25-10545 Chapter 13 Plan [2] 06/26/2025 ×" at bounding box center [268, 16] width 269 height 19
click at [395, 17] on button "×" at bounding box center [394, 16] width 4 height 7
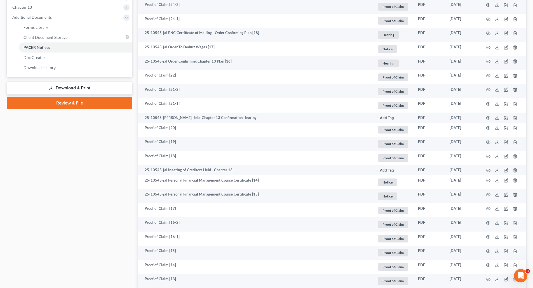
scroll to position [0, 0]
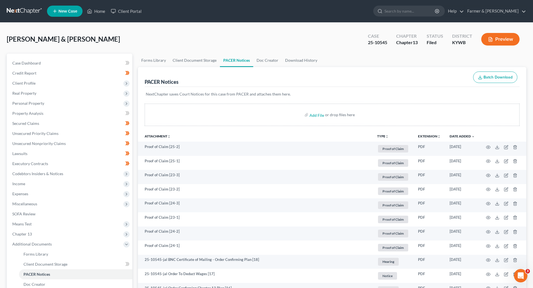
click at [23, 9] on link at bounding box center [25, 11] width 36 height 10
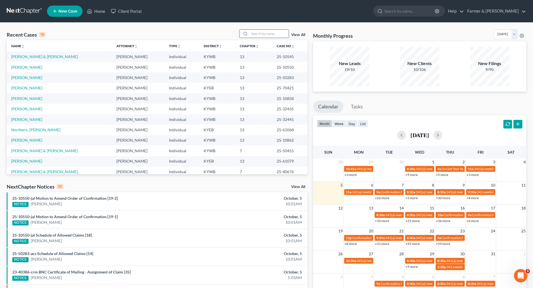
click at [272, 34] on input "search" at bounding box center [269, 34] width 39 height 8
paste input "25-50284"
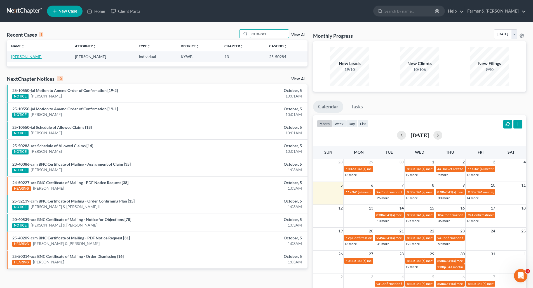
type input "25-50284"
click at [18, 56] on link "[PERSON_NAME]" at bounding box center [26, 56] width 31 height 5
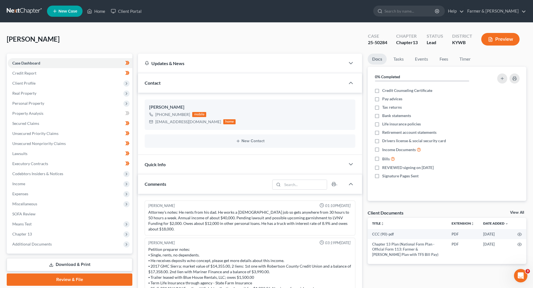
scroll to position [81, 0]
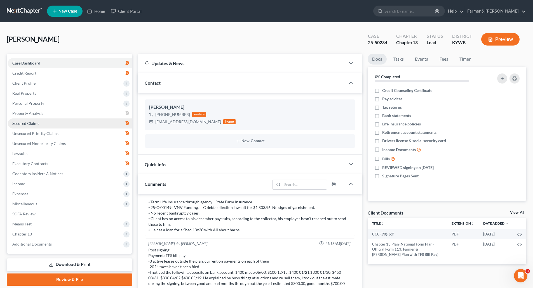
click at [15, 125] on span "Secured Claims" at bounding box center [25, 123] width 27 height 5
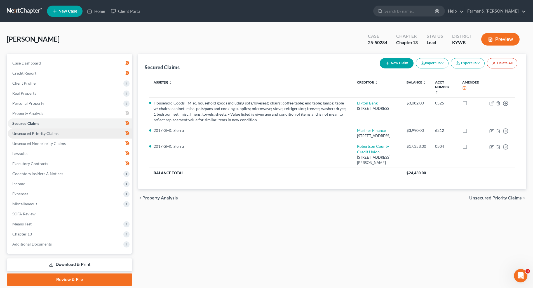
click at [43, 133] on span "Unsecured Priority Claims" at bounding box center [35, 133] width 46 height 5
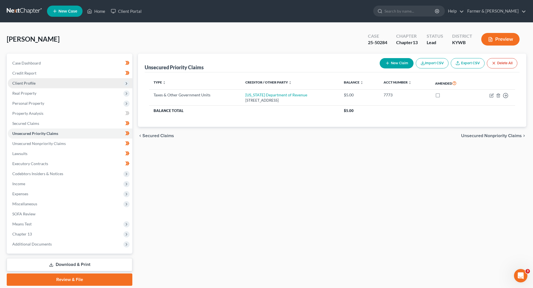
click at [21, 81] on span "Client Profile" at bounding box center [23, 83] width 23 height 5
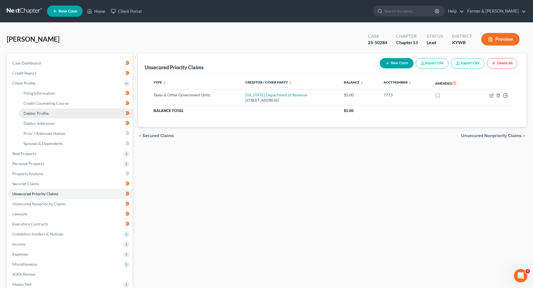
click at [34, 114] on span "Debtor Profile" at bounding box center [36, 113] width 25 height 5
select select "0"
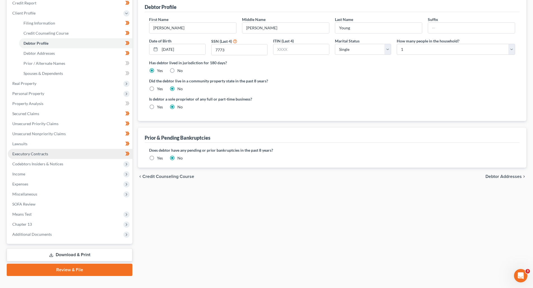
scroll to position [79, 0]
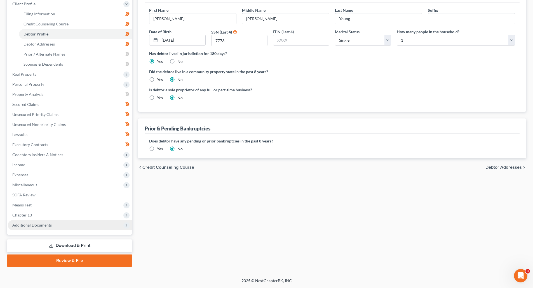
click at [25, 225] on span "Additional Documents" at bounding box center [31, 225] width 39 height 5
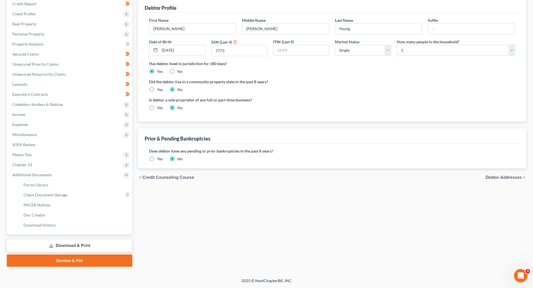
scroll to position [69, 0]
click at [30, 208] on link "PACER Notices" at bounding box center [75, 205] width 113 height 10
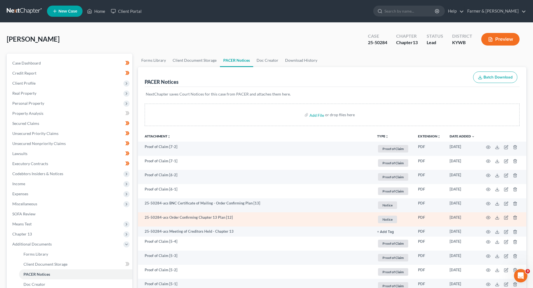
click at [486, 218] on td at bounding box center [502, 220] width 47 height 14
click at [487, 218] on icon "button" at bounding box center [488, 218] width 4 height 4
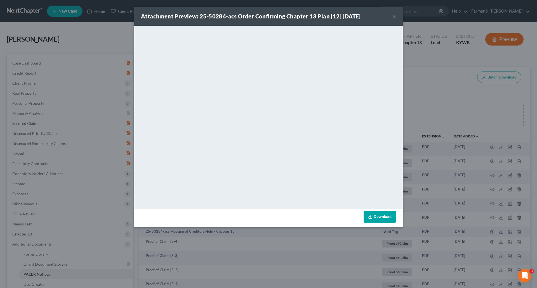
click at [394, 15] on button "×" at bounding box center [394, 16] width 4 height 7
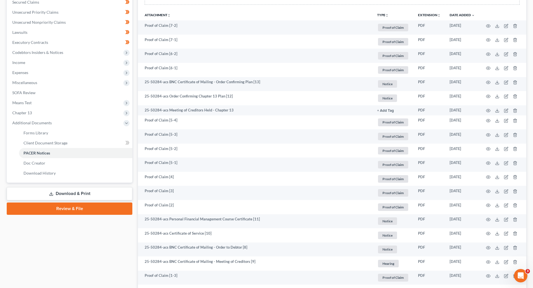
scroll to position [301, 0]
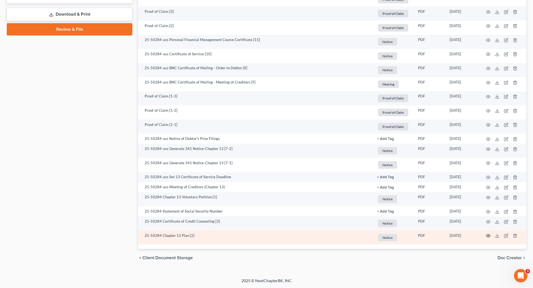
click at [487, 237] on icon "button" at bounding box center [488, 236] width 4 height 4
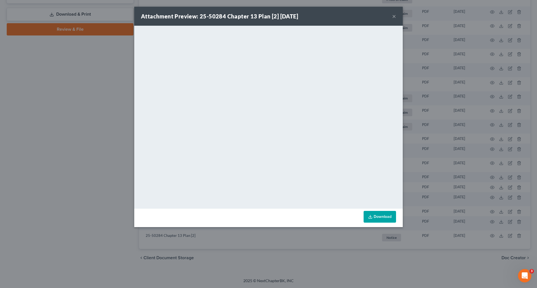
click at [394, 18] on button "×" at bounding box center [394, 16] width 4 height 7
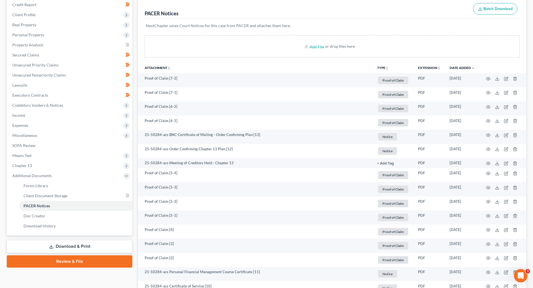
scroll to position [0, 0]
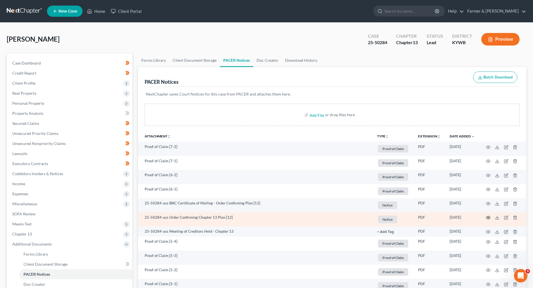
click at [487, 218] on icon "button" at bounding box center [488, 218] width 4 height 4
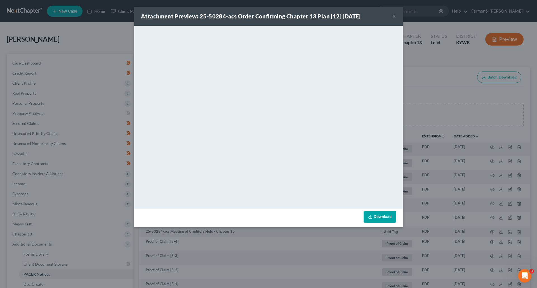
click at [393, 17] on button "×" at bounding box center [394, 16] width 4 height 7
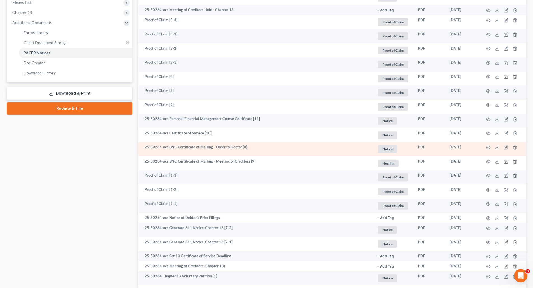
scroll to position [301, 0]
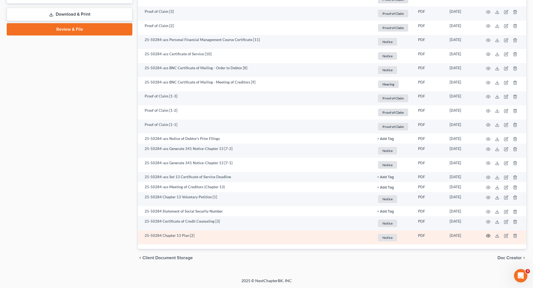
click at [489, 236] on circle "button" at bounding box center [488, 236] width 1 height 1
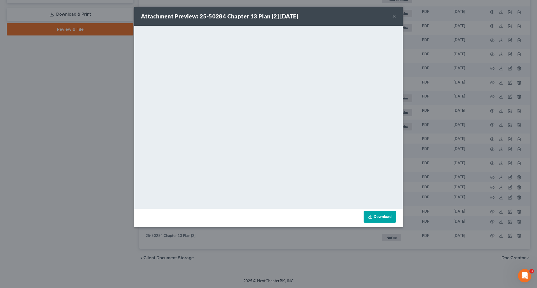
click at [394, 17] on button "×" at bounding box center [394, 16] width 4 height 7
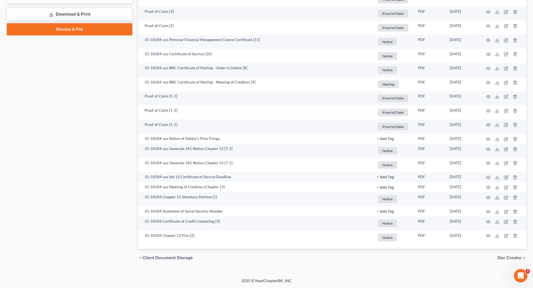
scroll to position [0, 0]
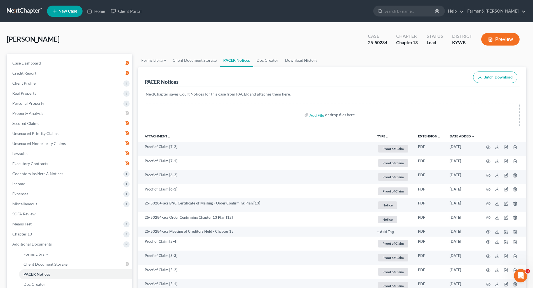
click at [17, 10] on link at bounding box center [25, 11] width 36 height 10
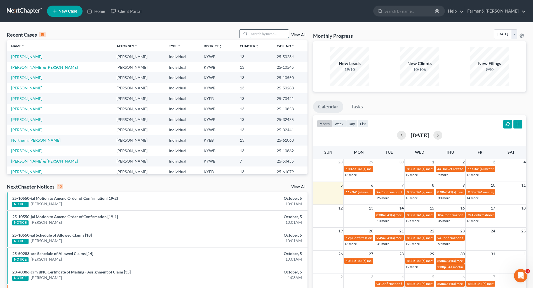
click at [258, 34] on input "search" at bounding box center [269, 34] width 39 height 8
paste input "25-31557"
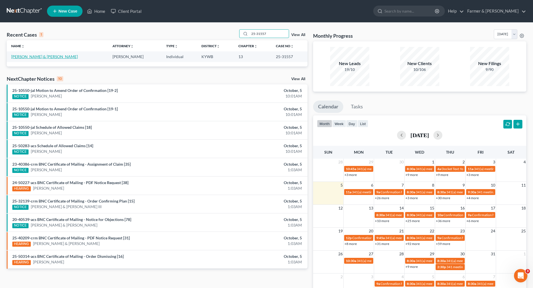
type input "25-31557"
click at [42, 57] on link "[PERSON_NAME] & [PERSON_NAME]" at bounding box center [44, 56] width 67 height 5
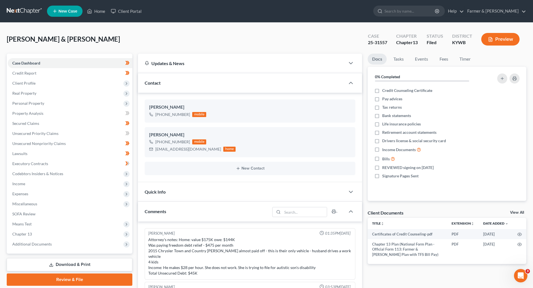
scroll to position [199, 0]
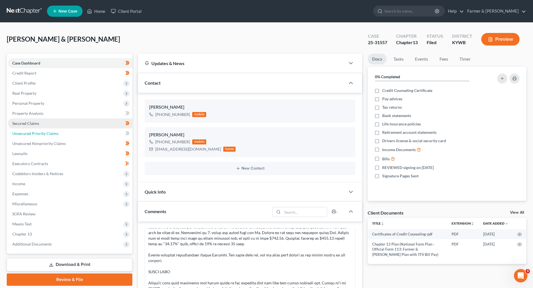
drag, startPoint x: 36, startPoint y: 133, endPoint x: 28, endPoint y: 124, distance: 11.9
click at [36, 133] on span "Unsecured Priority Claims" at bounding box center [35, 133] width 46 height 5
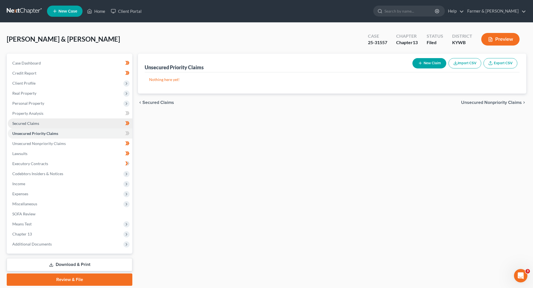
click at [27, 124] on span "Secured Claims" at bounding box center [25, 123] width 27 height 5
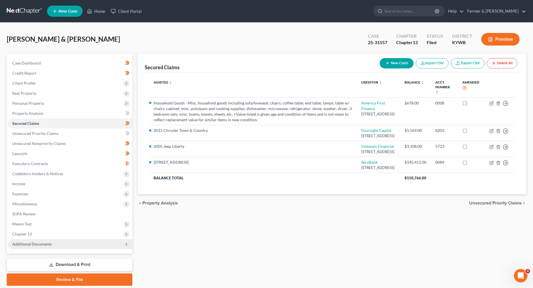
click at [47, 243] on span "Additional Documents" at bounding box center [31, 244] width 39 height 5
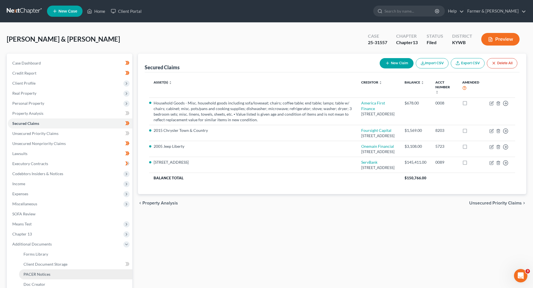
click at [46, 273] on span "PACER Notices" at bounding box center [37, 274] width 27 height 5
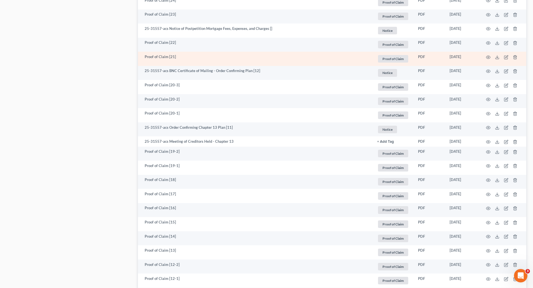
scroll to position [783, 0]
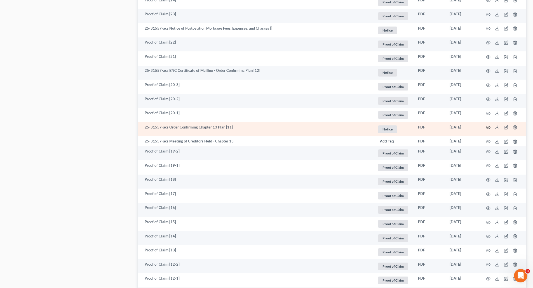
click at [490, 126] on icon "button" at bounding box center [488, 127] width 4 height 4
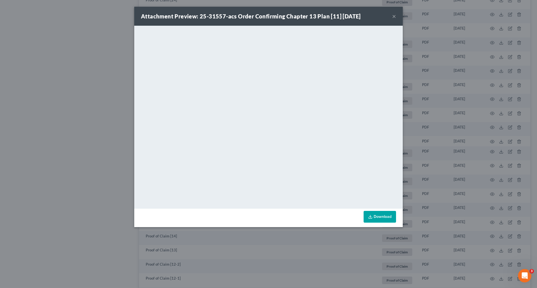
click at [395, 15] on button "×" at bounding box center [394, 16] width 4 height 7
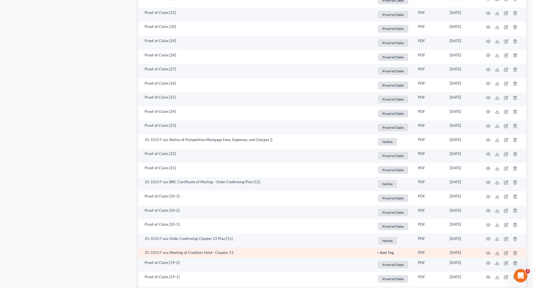
scroll to position [671, 0]
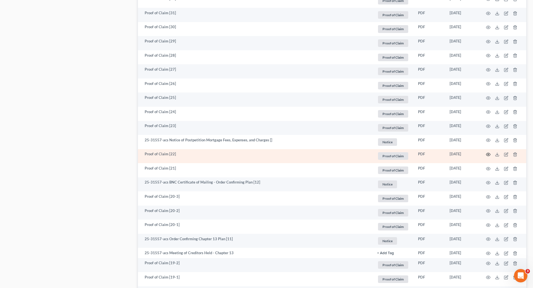
click at [487, 156] on icon "button" at bounding box center [488, 154] width 4 height 3
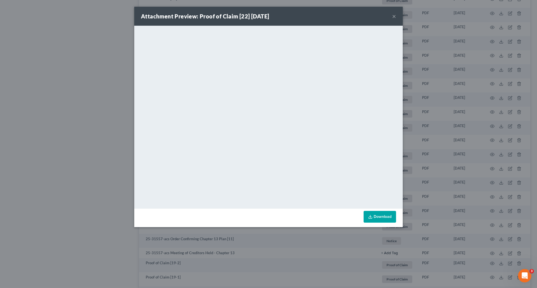
click at [395, 14] on button "×" at bounding box center [394, 16] width 4 height 7
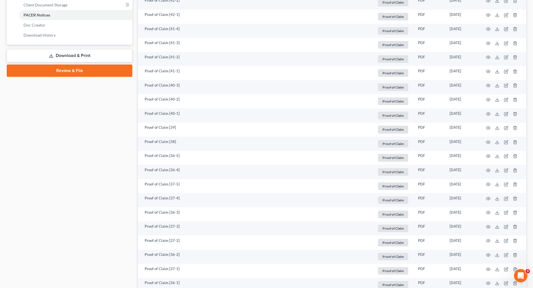
scroll to position [0, 0]
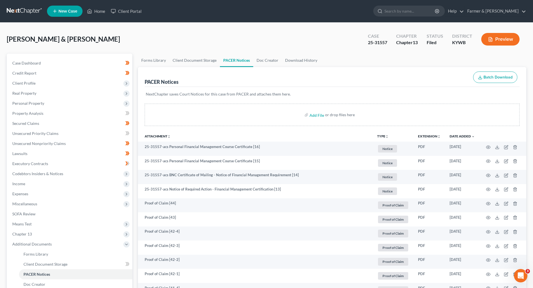
click at [17, 13] on link at bounding box center [25, 11] width 36 height 10
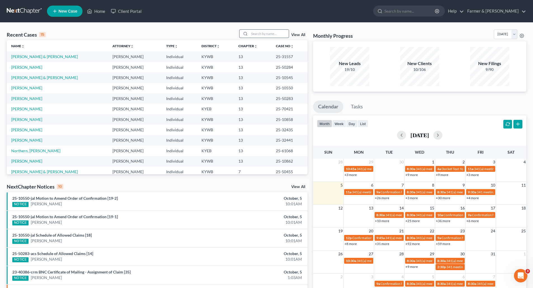
click at [268, 34] on input "search" at bounding box center [269, 34] width 39 height 8
paste input "25-50289"
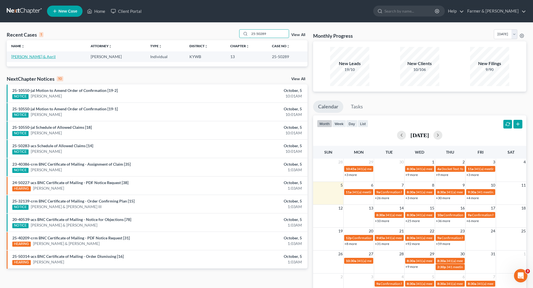
type input "25-50289"
click at [18, 57] on link "[PERSON_NAME] & April" at bounding box center [33, 56] width 44 height 5
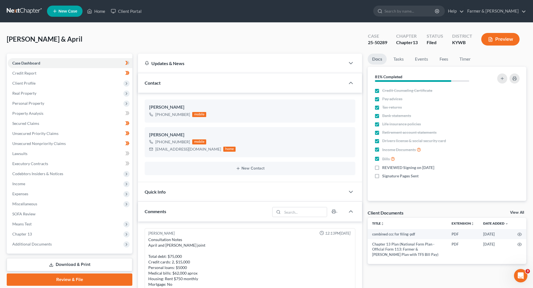
scroll to position [255, 0]
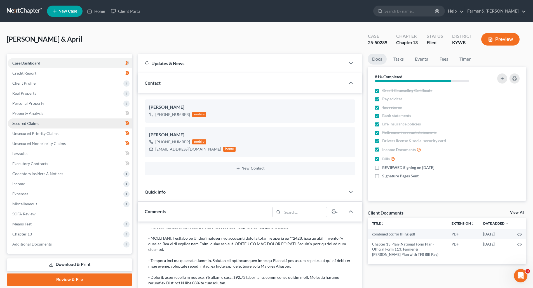
click at [24, 125] on span "Secured Claims" at bounding box center [25, 123] width 27 height 5
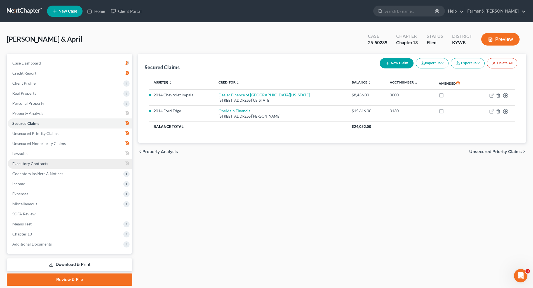
click at [32, 166] on link "Executory Contracts" at bounding box center [70, 164] width 125 height 10
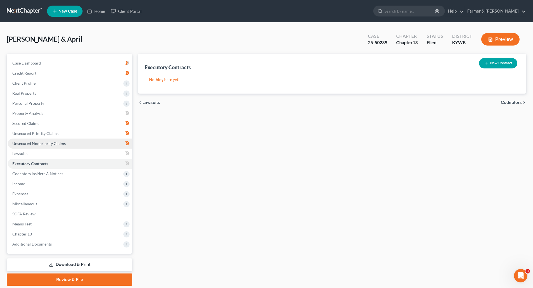
click at [25, 143] on span "Unsecured Nonpriority Claims" at bounding box center [38, 143] width 53 height 5
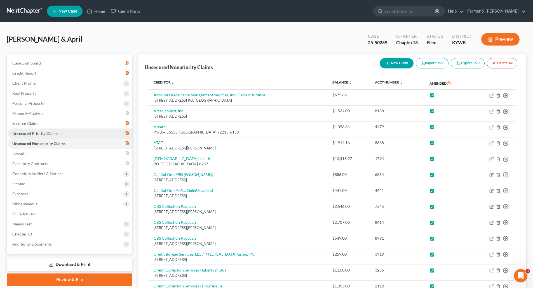
click at [30, 134] on span "Unsecured Priority Claims" at bounding box center [35, 133] width 46 height 5
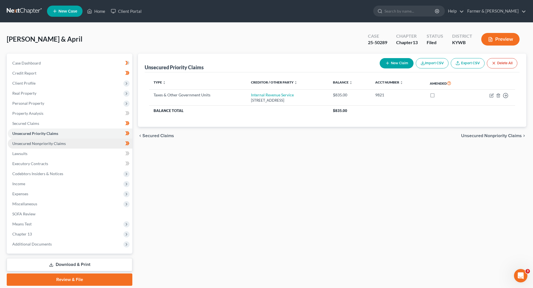
click at [30, 145] on span "Unsecured Nonpriority Claims" at bounding box center [38, 143] width 53 height 5
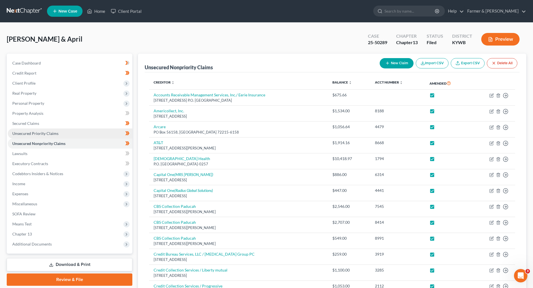
click at [20, 134] on span "Unsecured Priority Claims" at bounding box center [35, 133] width 46 height 5
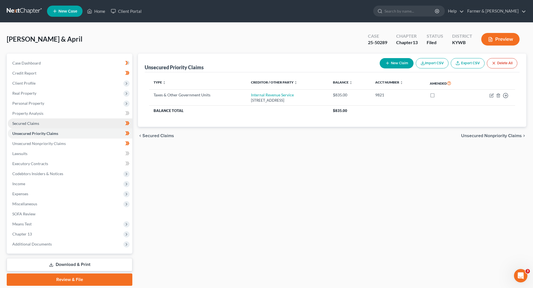
click at [20, 124] on span "Secured Claims" at bounding box center [25, 123] width 27 height 5
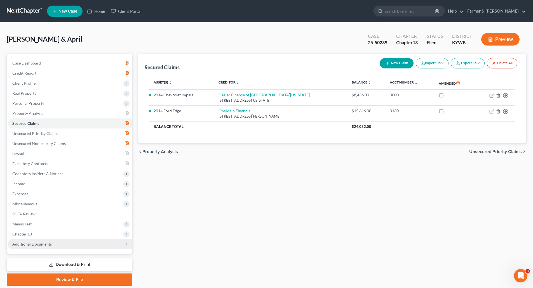
click at [28, 245] on span "Additional Documents" at bounding box center [31, 244] width 39 height 5
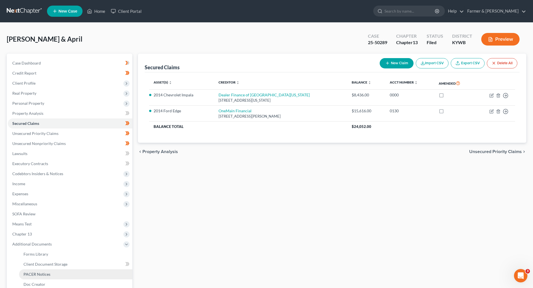
click at [32, 274] on span "PACER Notices" at bounding box center [37, 274] width 27 height 5
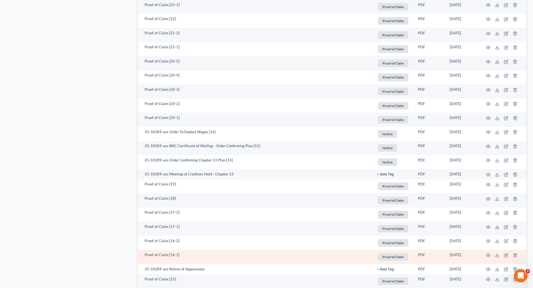
scroll to position [448, 0]
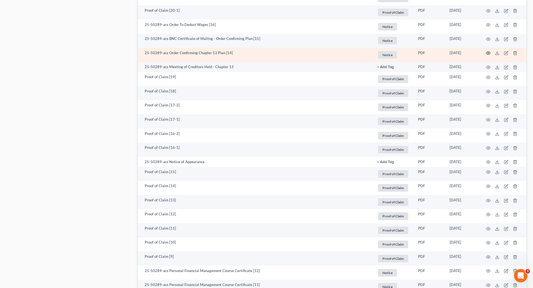
click at [487, 53] on icon "button" at bounding box center [488, 53] width 4 height 4
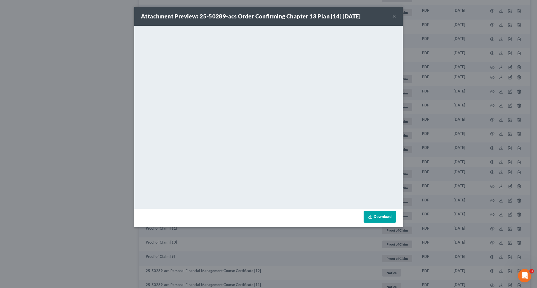
click at [395, 16] on button "×" at bounding box center [394, 16] width 4 height 7
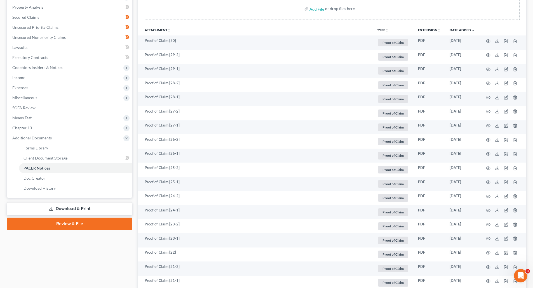
scroll to position [0, 0]
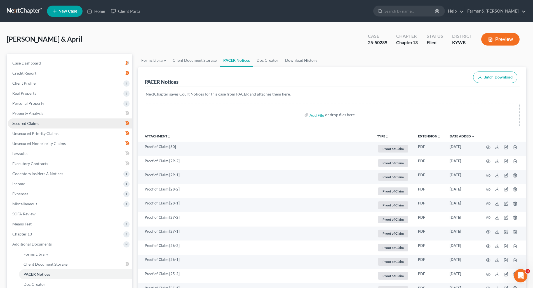
click at [24, 119] on link "Secured Claims" at bounding box center [70, 124] width 125 height 10
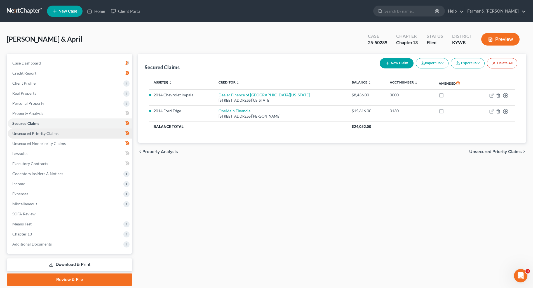
click at [25, 136] on link "Unsecured Priority Claims" at bounding box center [70, 134] width 125 height 10
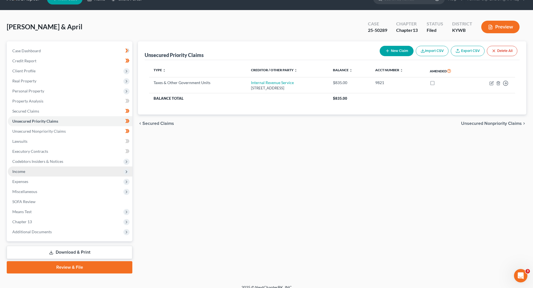
scroll to position [19, 0]
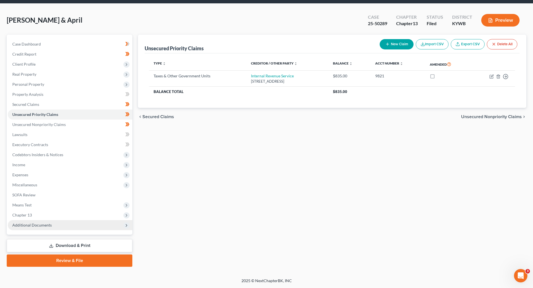
click at [32, 226] on span "Additional Documents" at bounding box center [31, 225] width 39 height 5
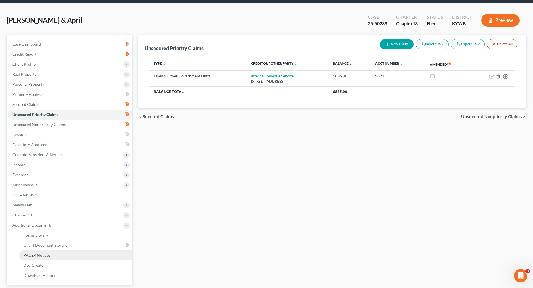
click at [39, 255] on span "PACER Notices" at bounding box center [37, 255] width 27 height 5
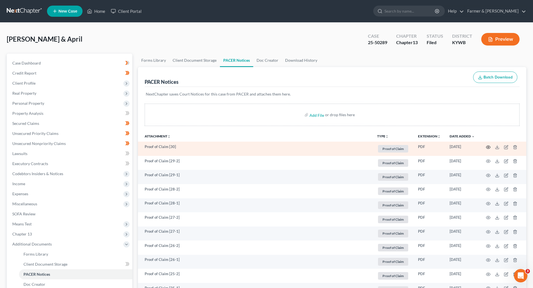
click at [488, 149] on icon "button" at bounding box center [488, 147] width 4 height 4
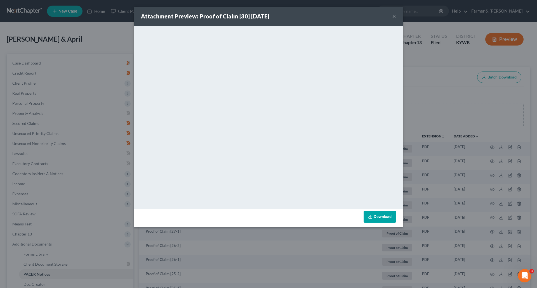
click at [393, 18] on button "×" at bounding box center [394, 16] width 4 height 7
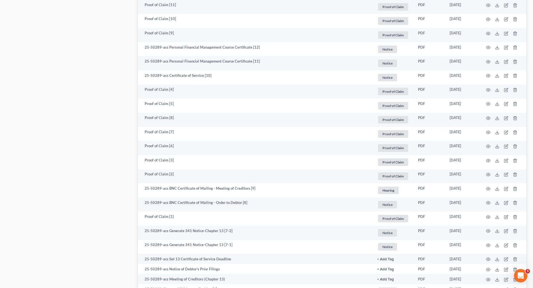
scroll to position [560, 0]
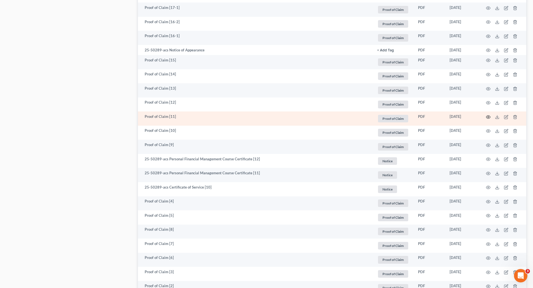
click at [488, 118] on circle "button" at bounding box center [488, 117] width 1 height 1
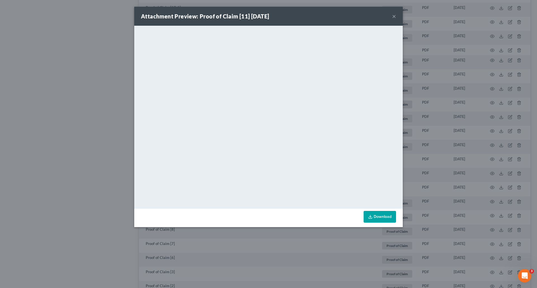
click at [393, 17] on button "×" at bounding box center [394, 16] width 4 height 7
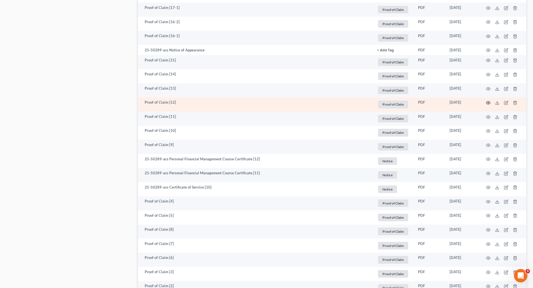
click at [489, 102] on icon "button" at bounding box center [488, 103] width 4 height 4
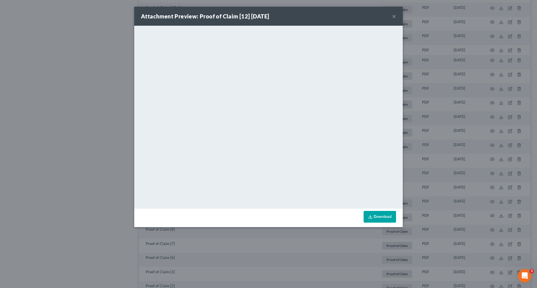
click at [391, 17] on div "Attachment Preview: Proof of Claim [12] [DATE] ×" at bounding box center [268, 16] width 269 height 19
click at [392, 17] on div "Attachment Preview: Proof of Claim [12] [DATE] ×" at bounding box center [268, 16] width 269 height 19
click at [393, 15] on button "×" at bounding box center [394, 16] width 4 height 7
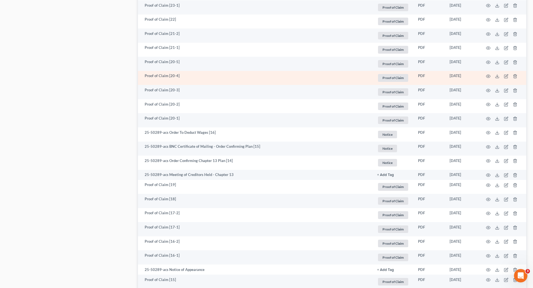
scroll to position [336, 0]
